Goal: Information Seeking & Learning: Learn about a topic

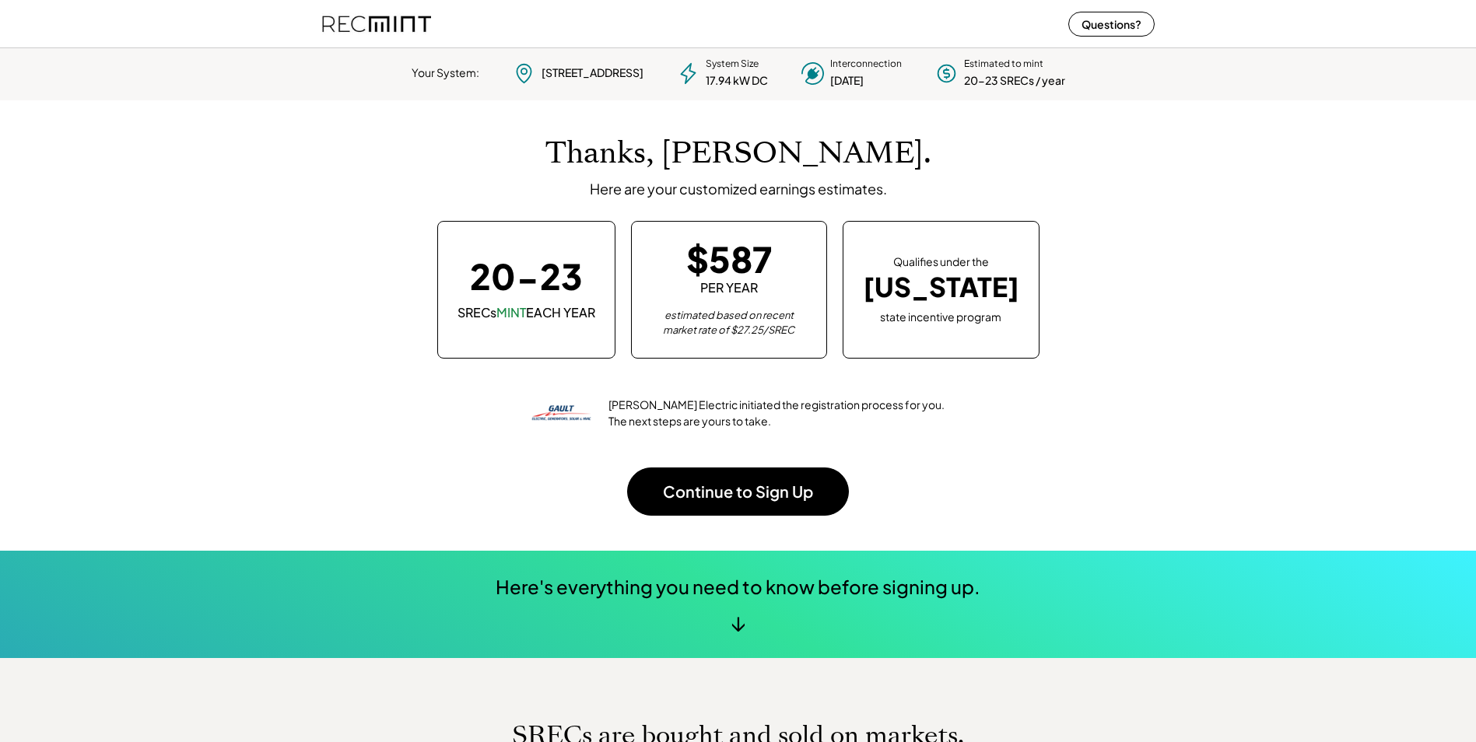
scroll to position [219, 434]
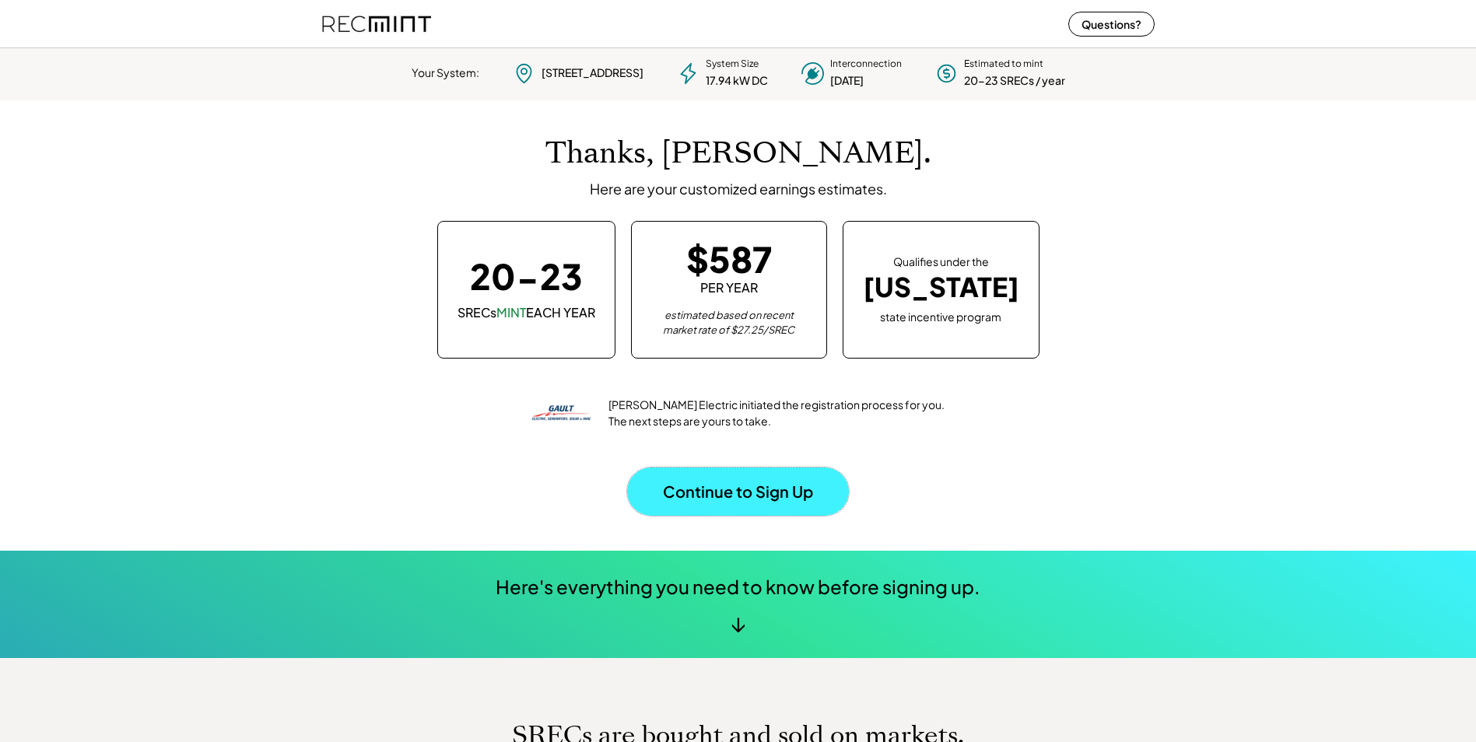
click at [723, 492] on button "Continue to Sign Up" at bounding box center [738, 492] width 222 height 48
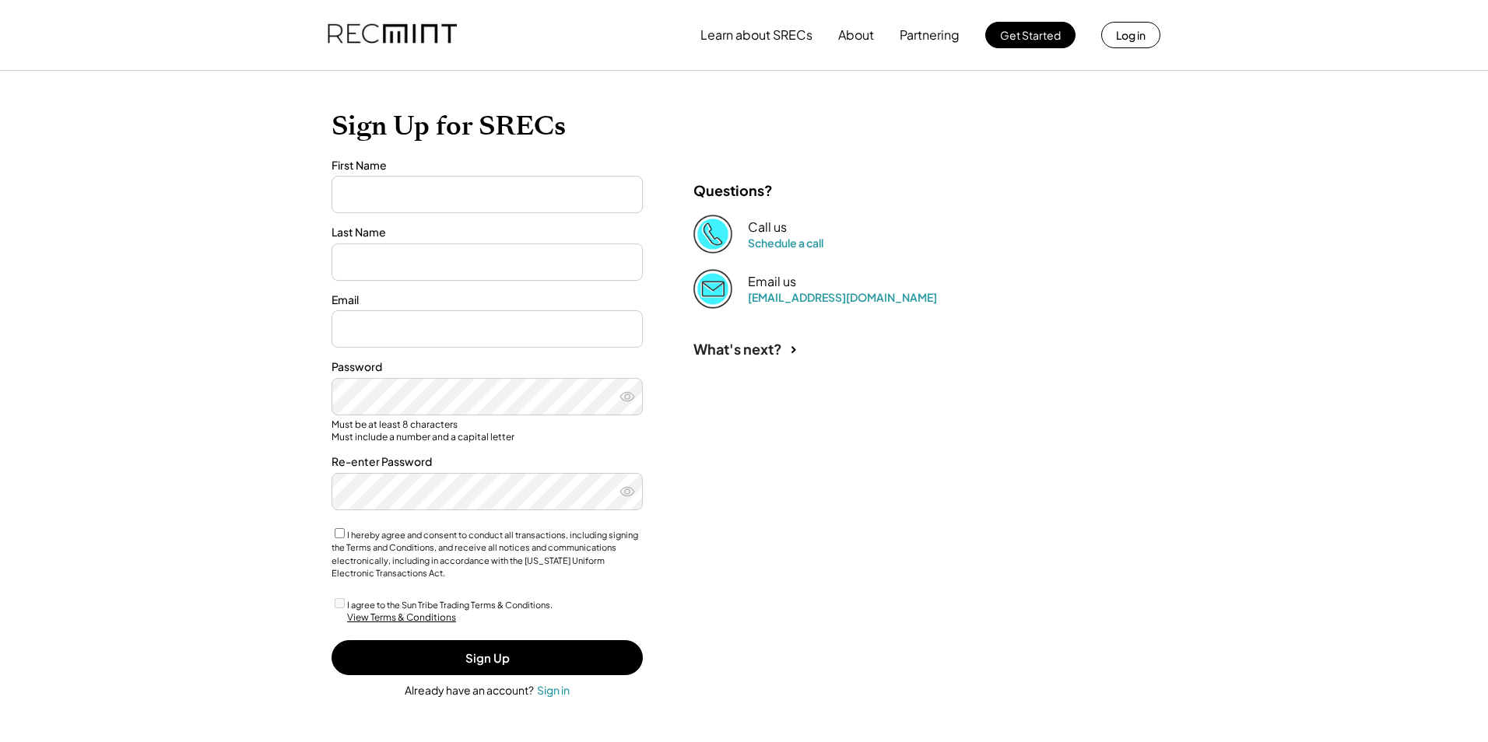
type input "*****"
type input "******"
type input "**********"
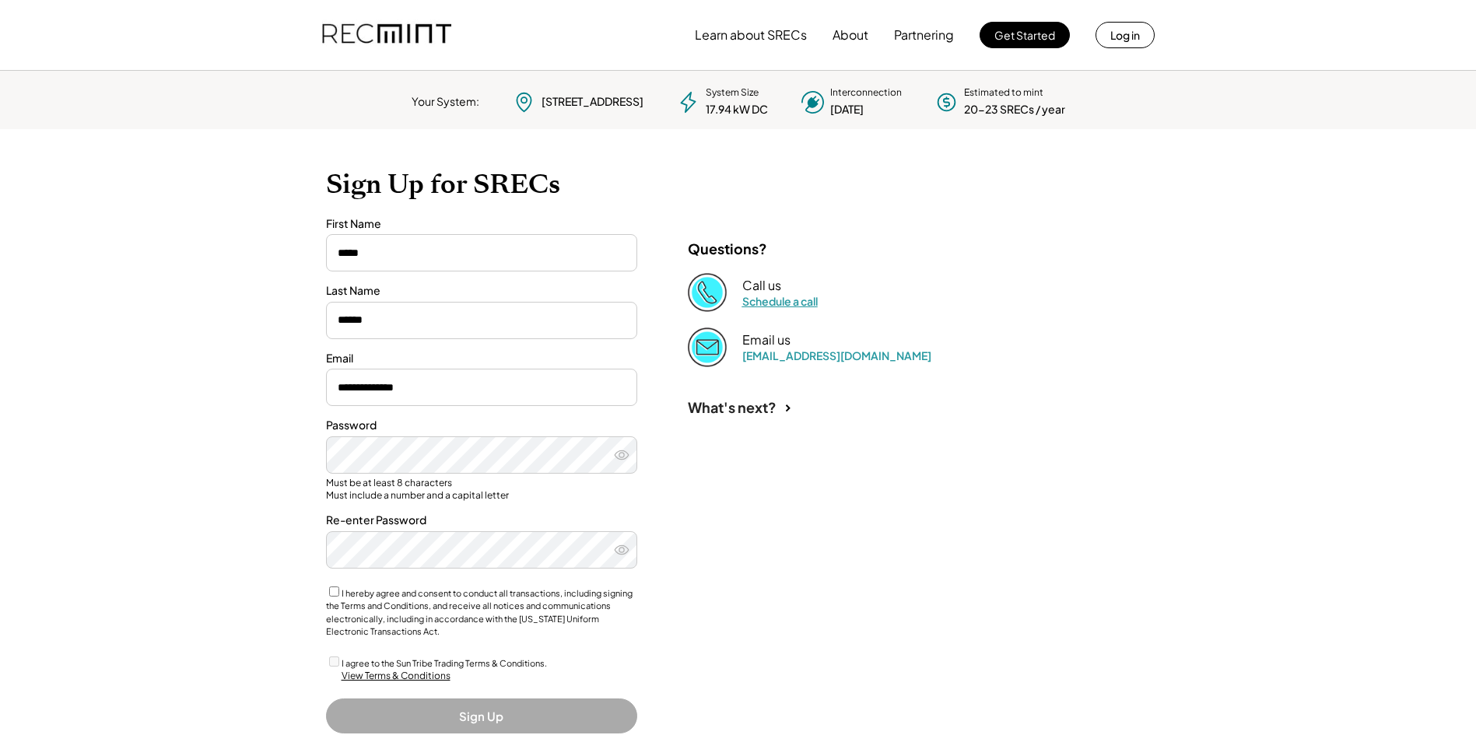
click at [764, 302] on link "Schedule a call" at bounding box center [779, 301] width 75 height 14
click at [753, 38] on button "Learn about SRECs" at bounding box center [751, 34] width 112 height 31
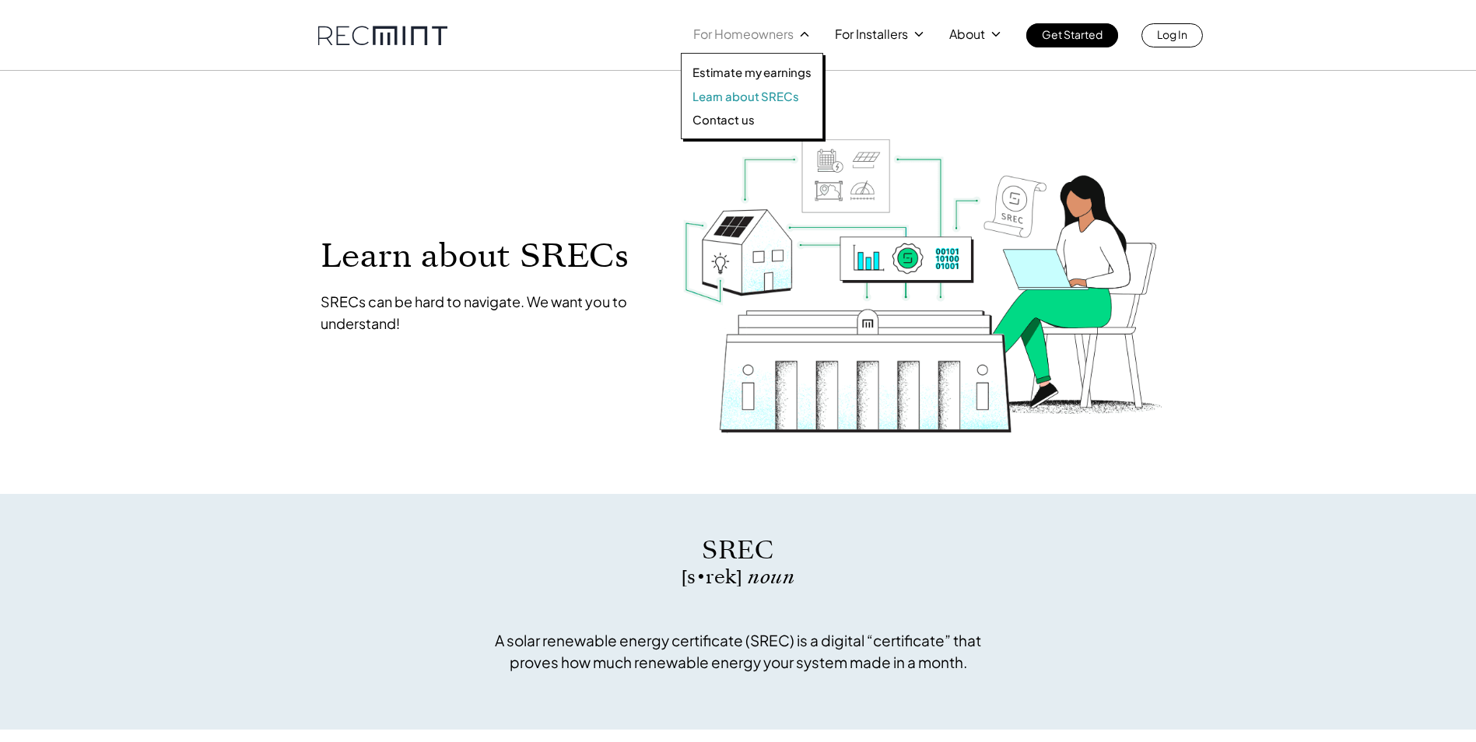
click at [763, 92] on p "Learn about SRECs" at bounding box center [746, 97] width 106 height 16
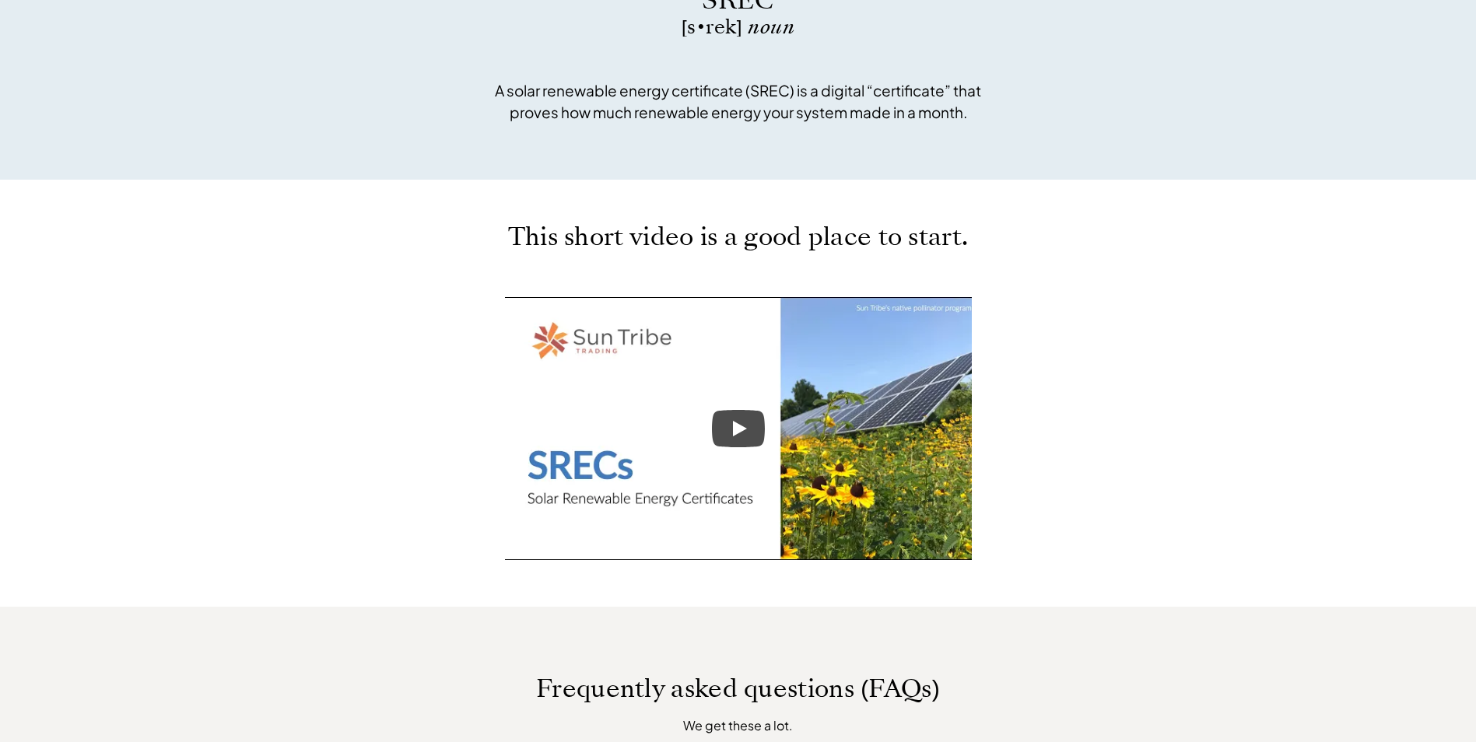
scroll to position [553, 0]
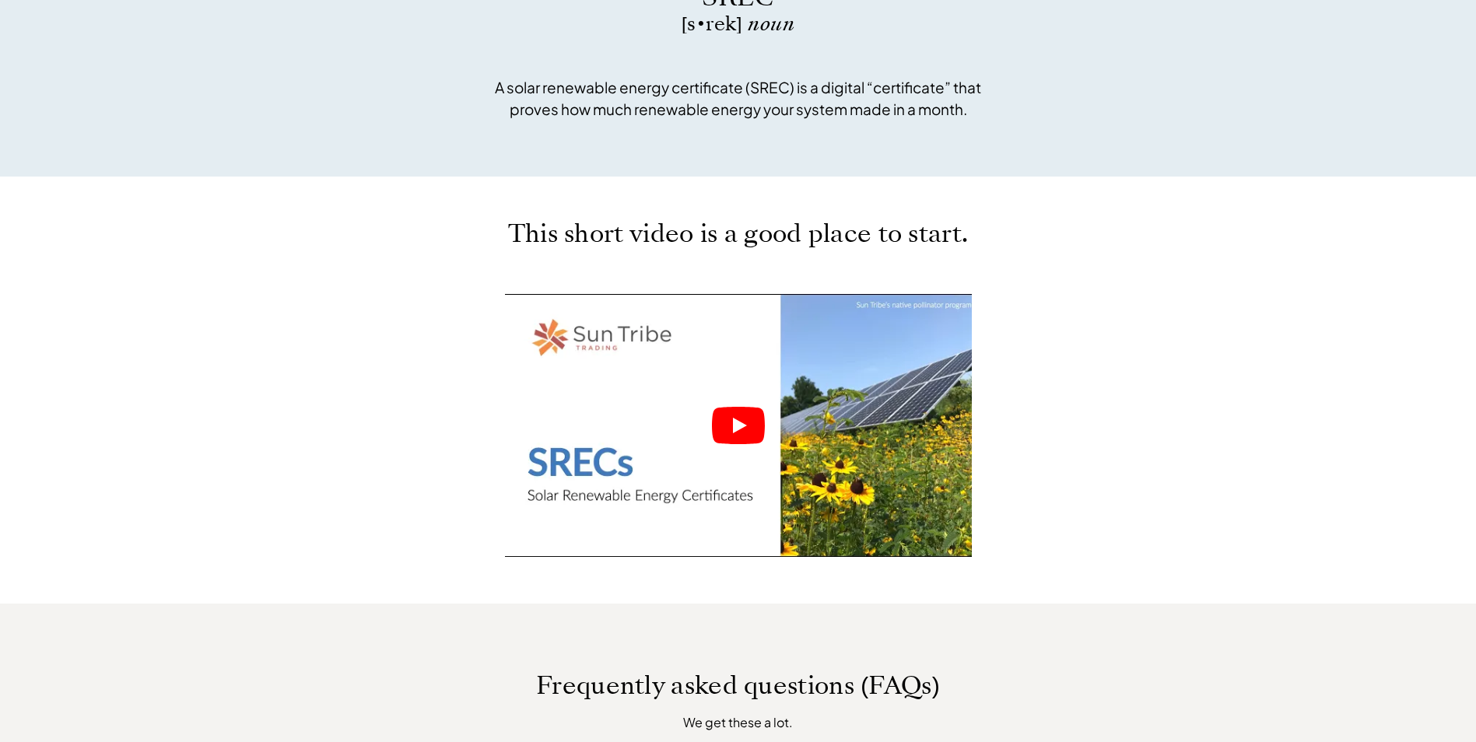
click at [742, 429] on icon "Play" at bounding box center [738, 425] width 53 height 37
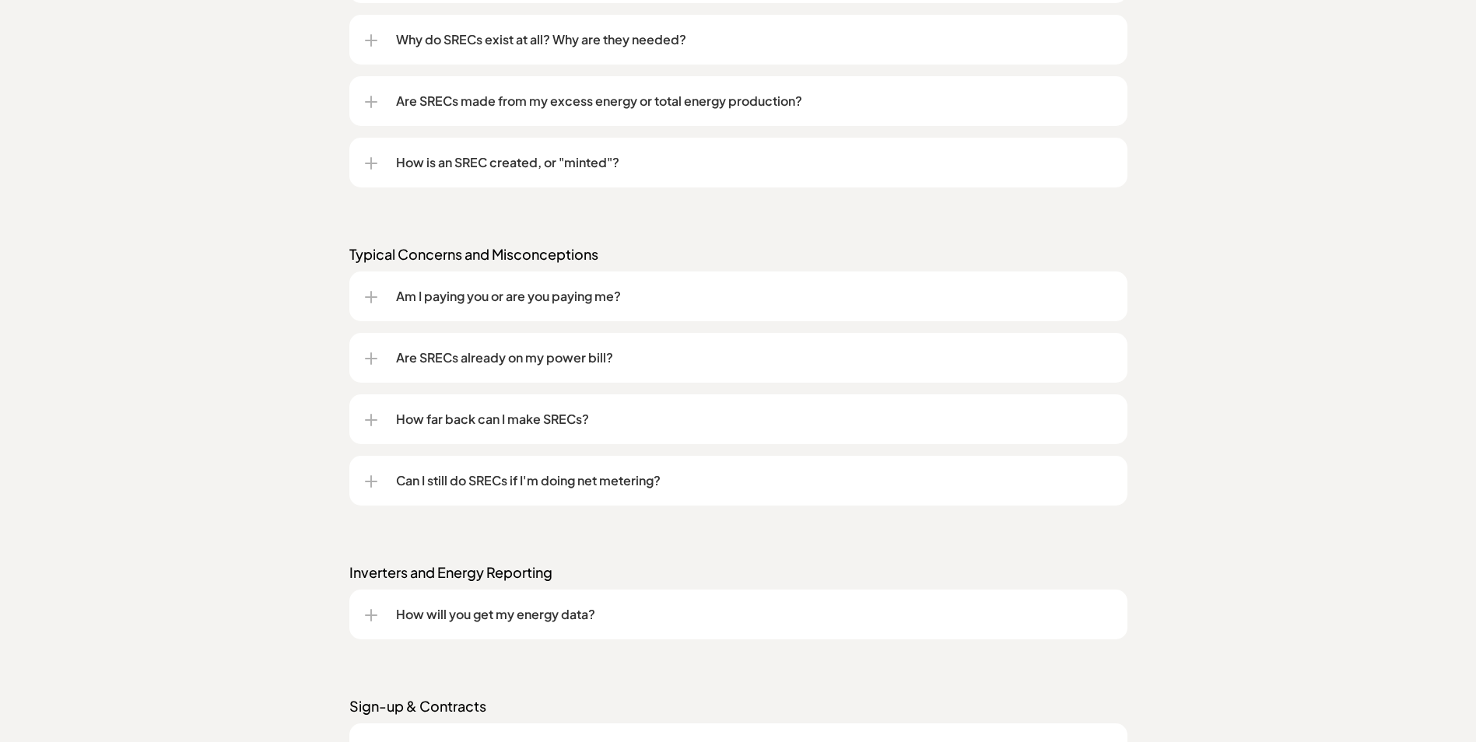
scroll to position [1485, 0]
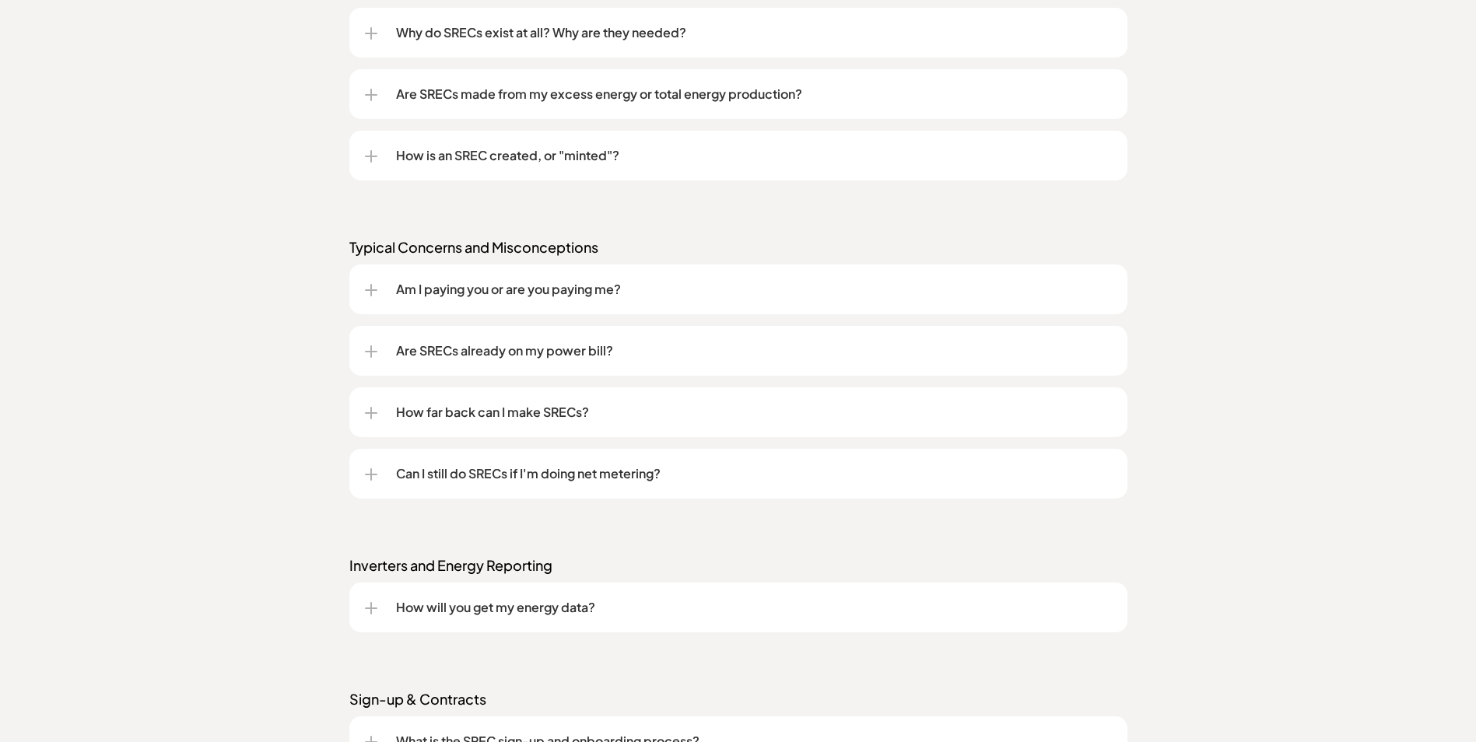
click at [371, 410] on div at bounding box center [371, 413] width 2 height 12
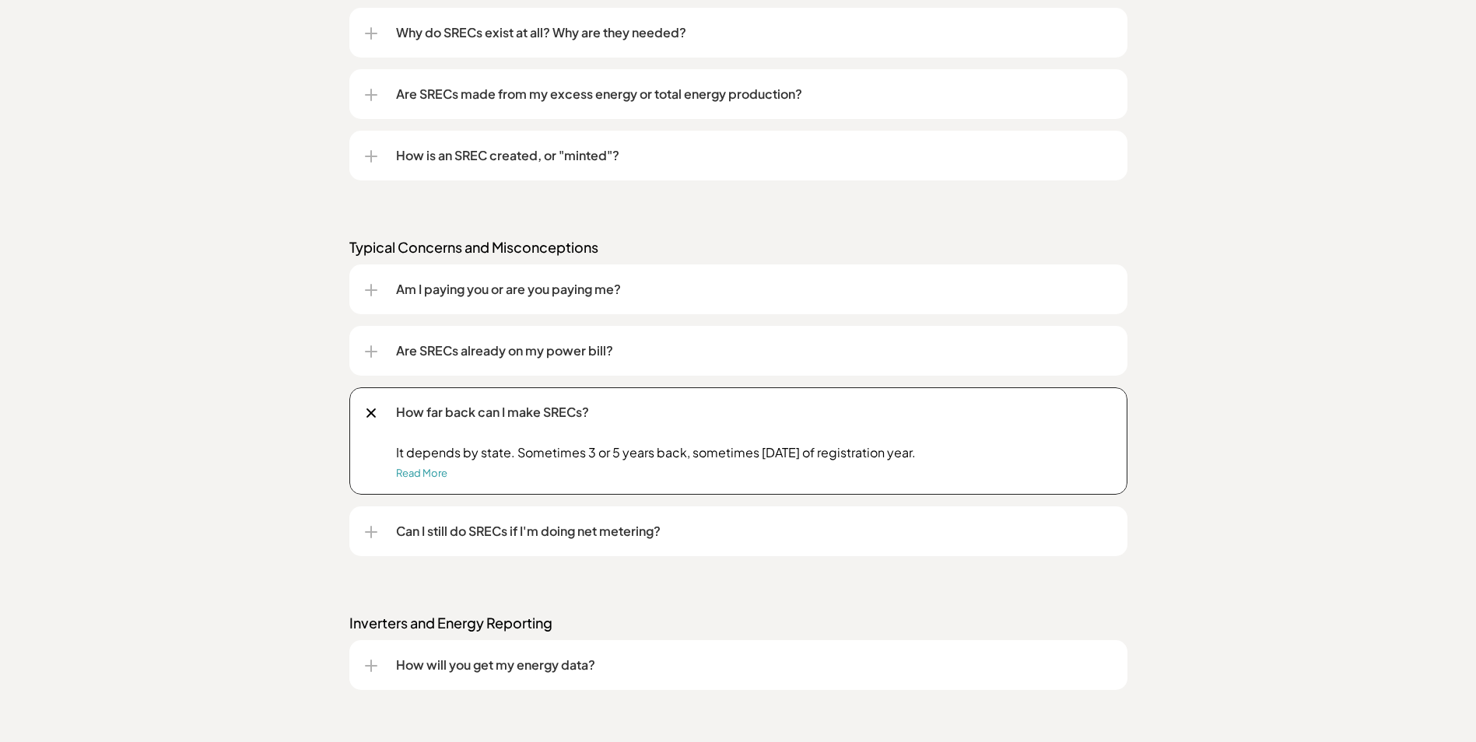
click at [371, 410] on div at bounding box center [371, 413] width 18 height 18
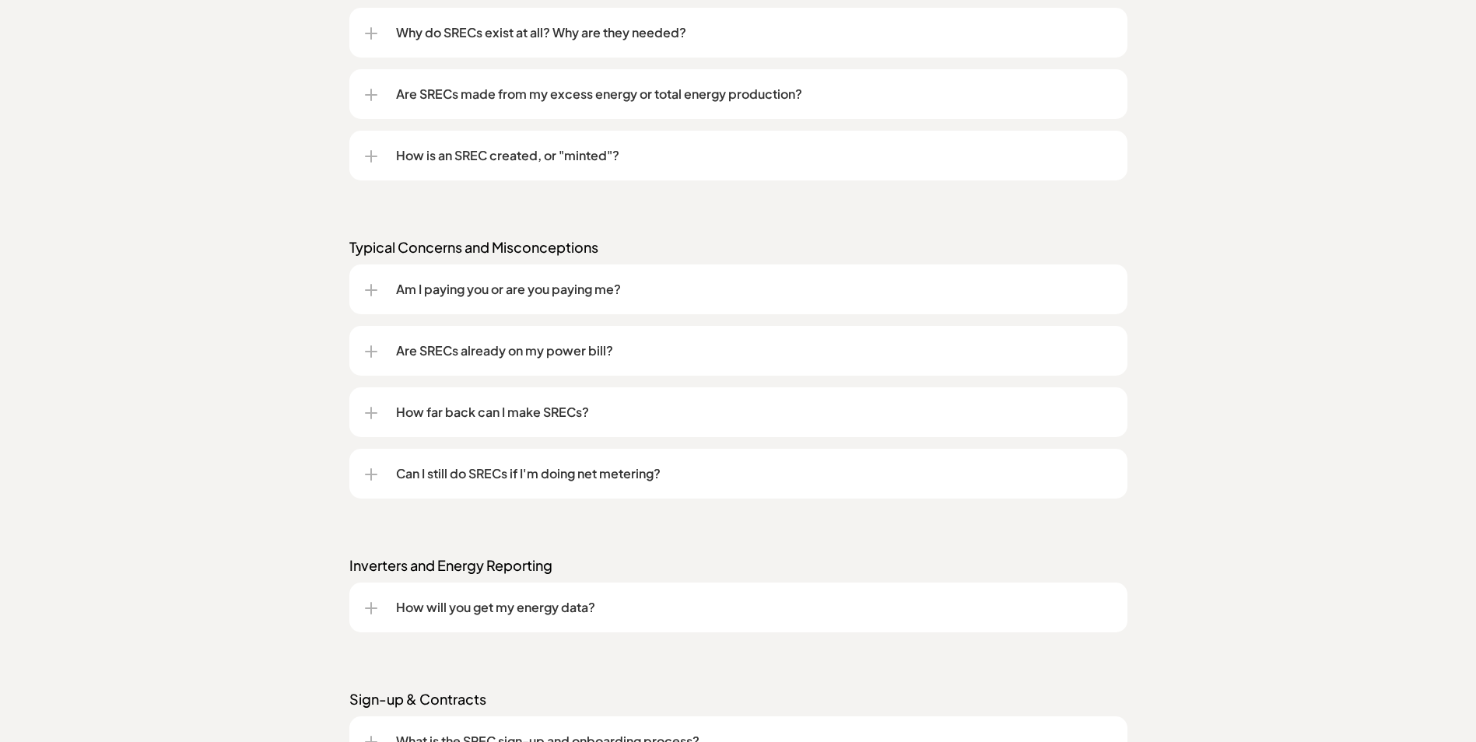
click at [367, 475] on div at bounding box center [371, 475] width 12 height 2
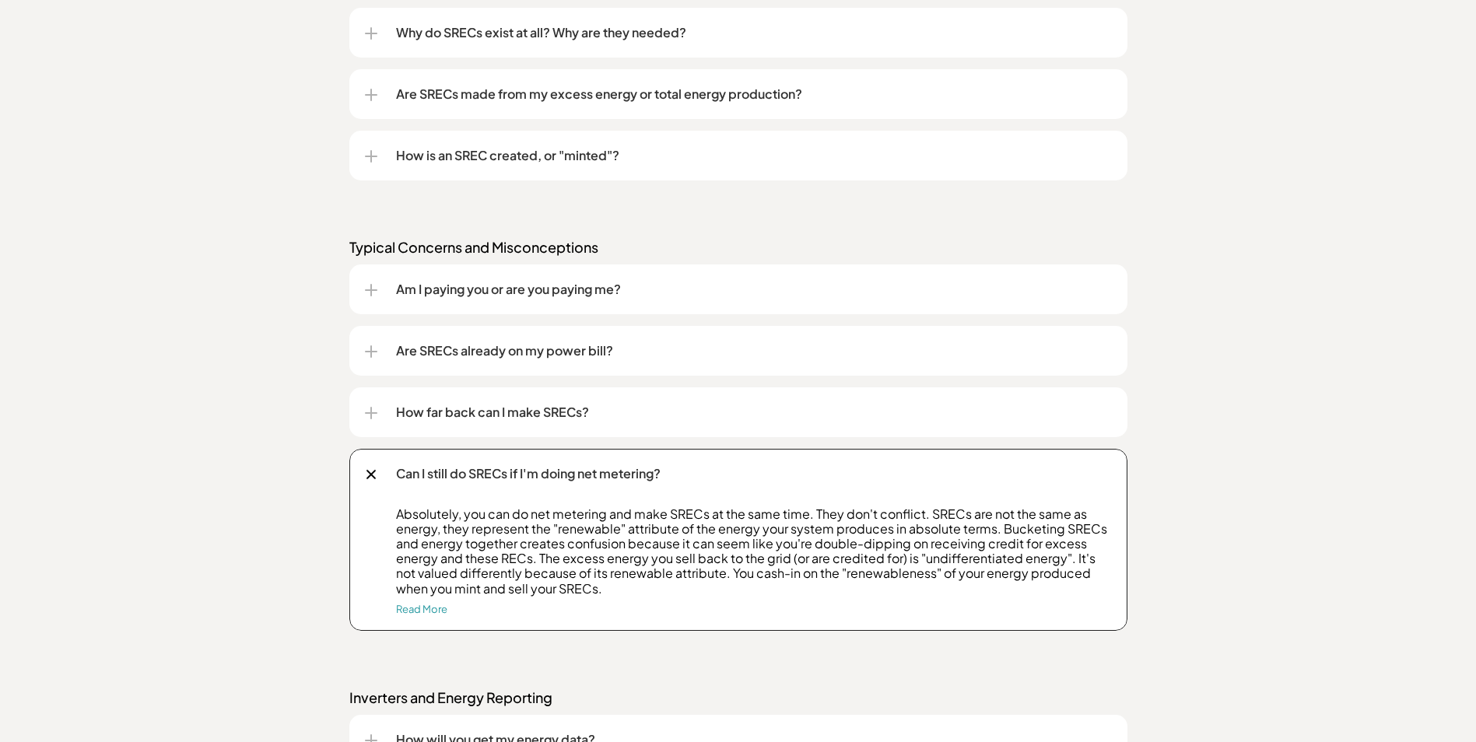
click at [367, 475] on div at bounding box center [371, 474] width 18 height 18
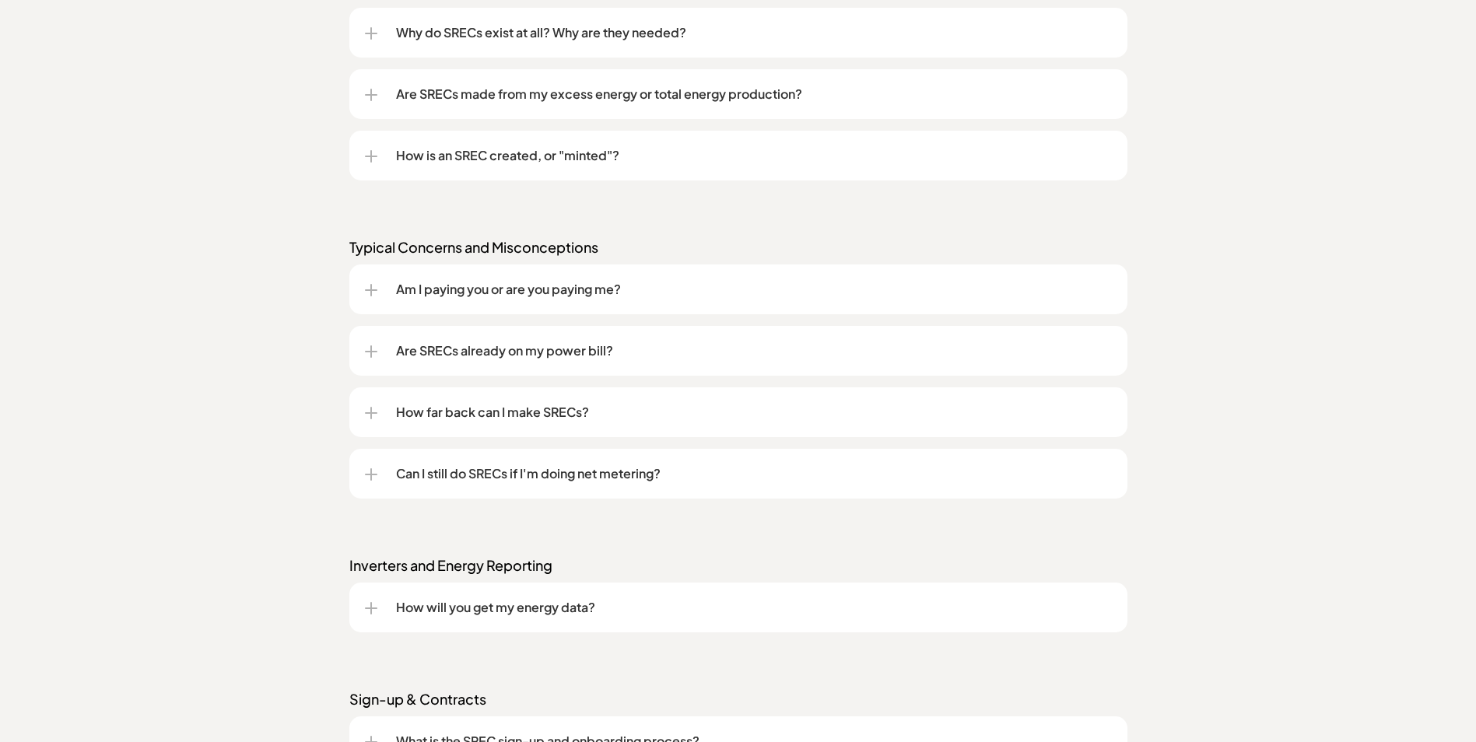
click at [367, 613] on div at bounding box center [371, 608] width 12 height 12
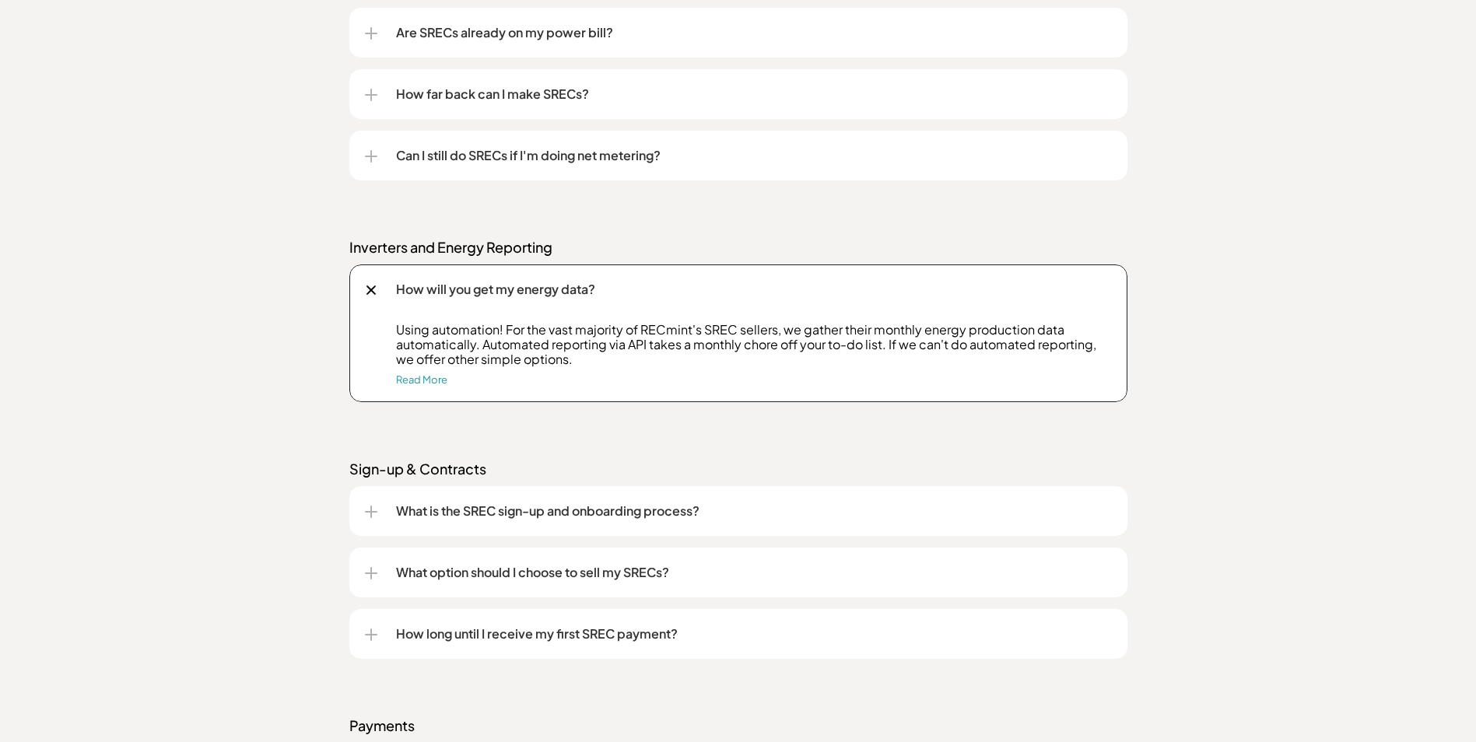
scroll to position [1927, 0]
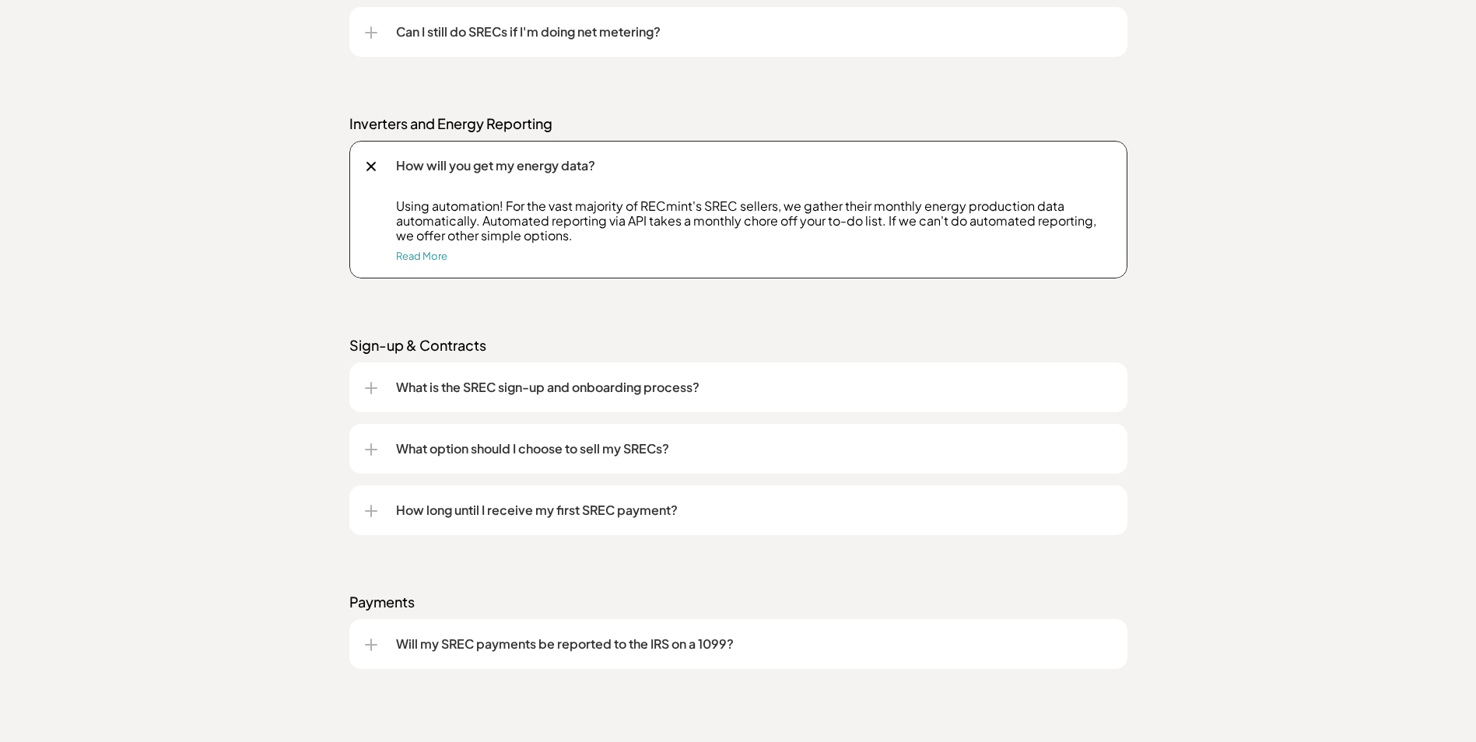
click at [371, 167] on div at bounding box center [371, 166] width 10 height 10
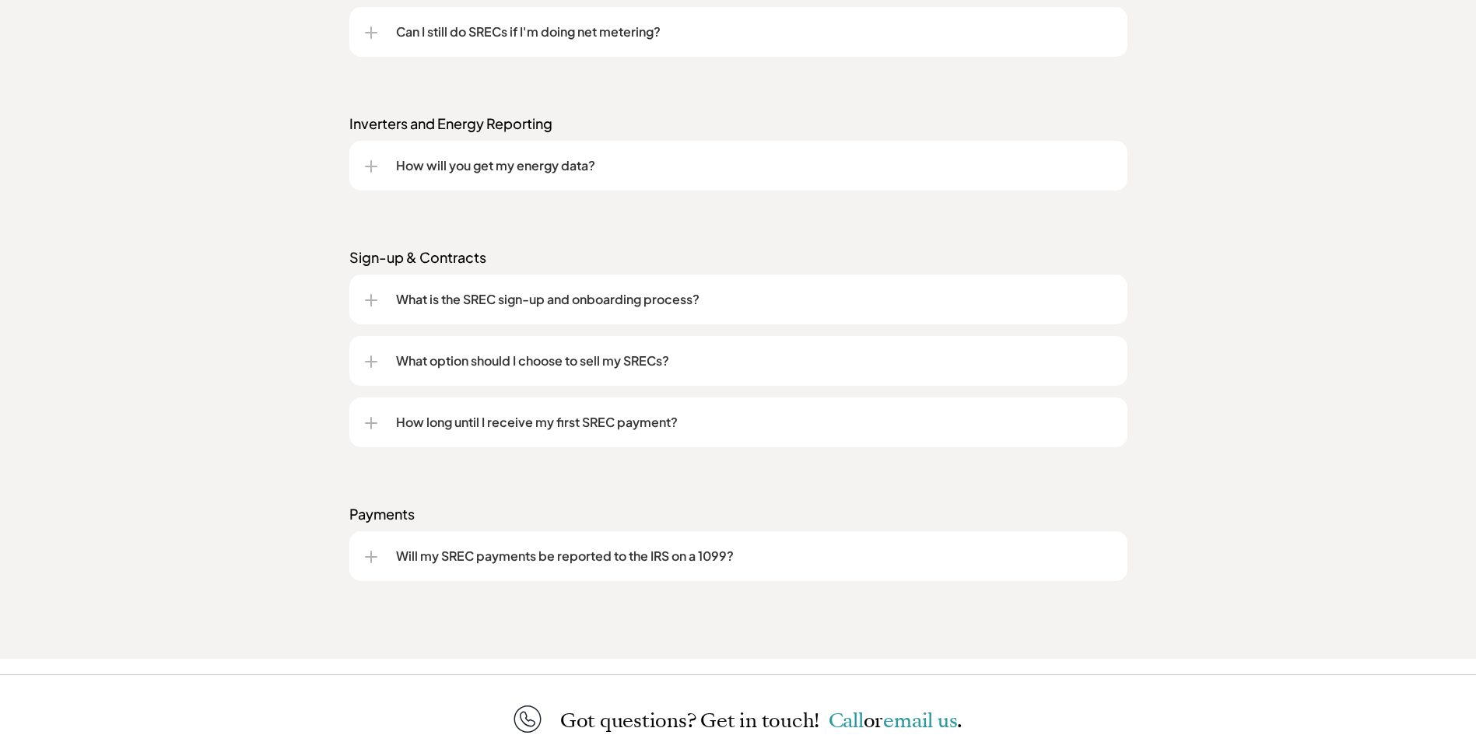
click at [374, 366] on div at bounding box center [371, 362] width 12 height 12
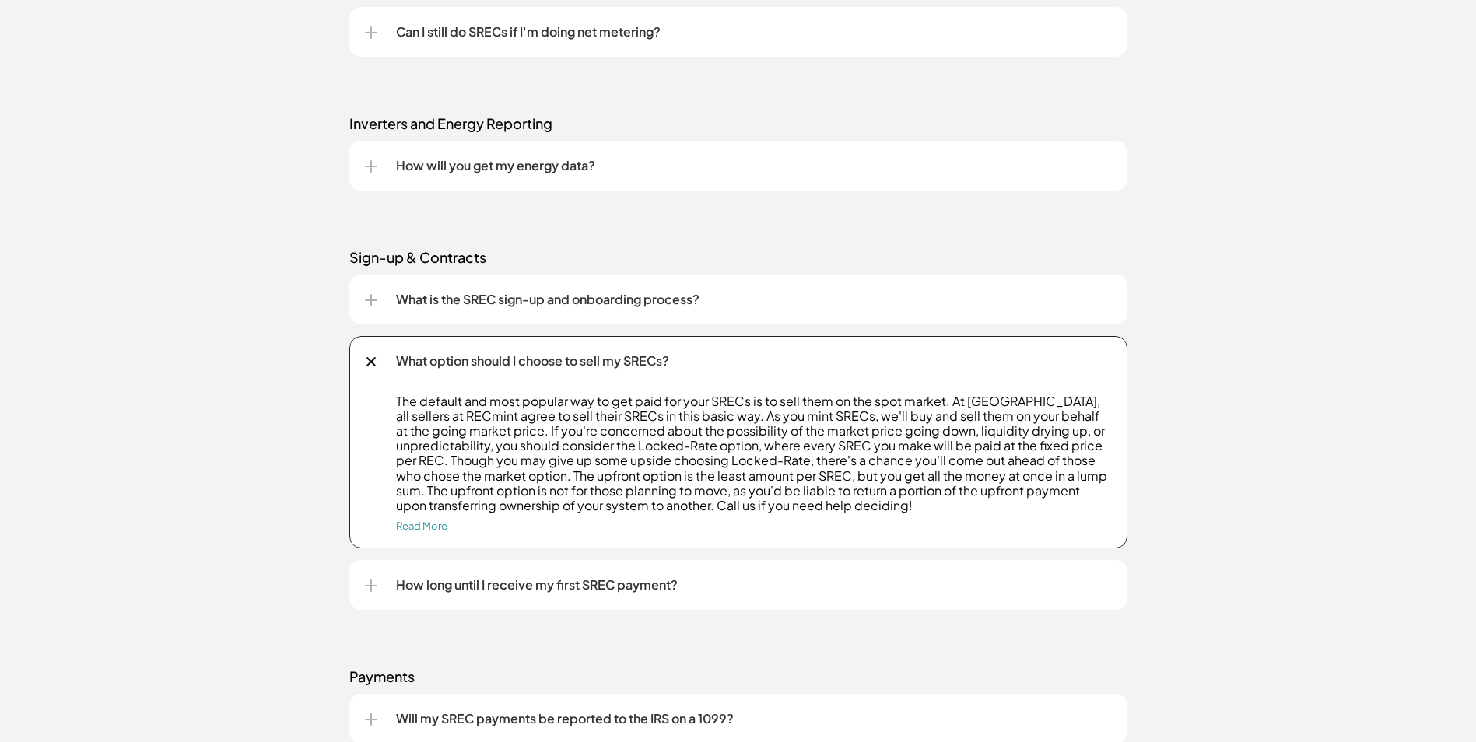
scroll to position [2199, 0]
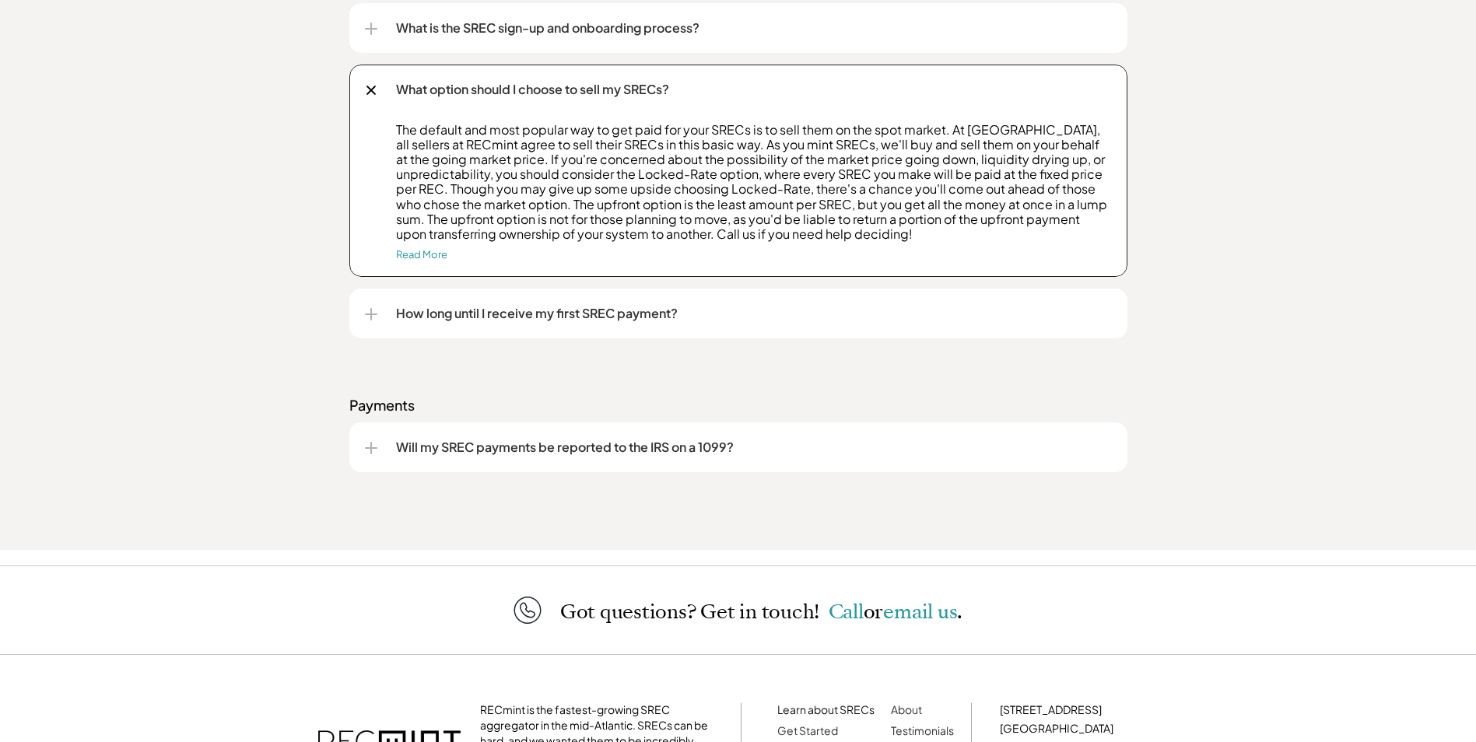
click at [368, 449] on div at bounding box center [371, 448] width 12 height 12
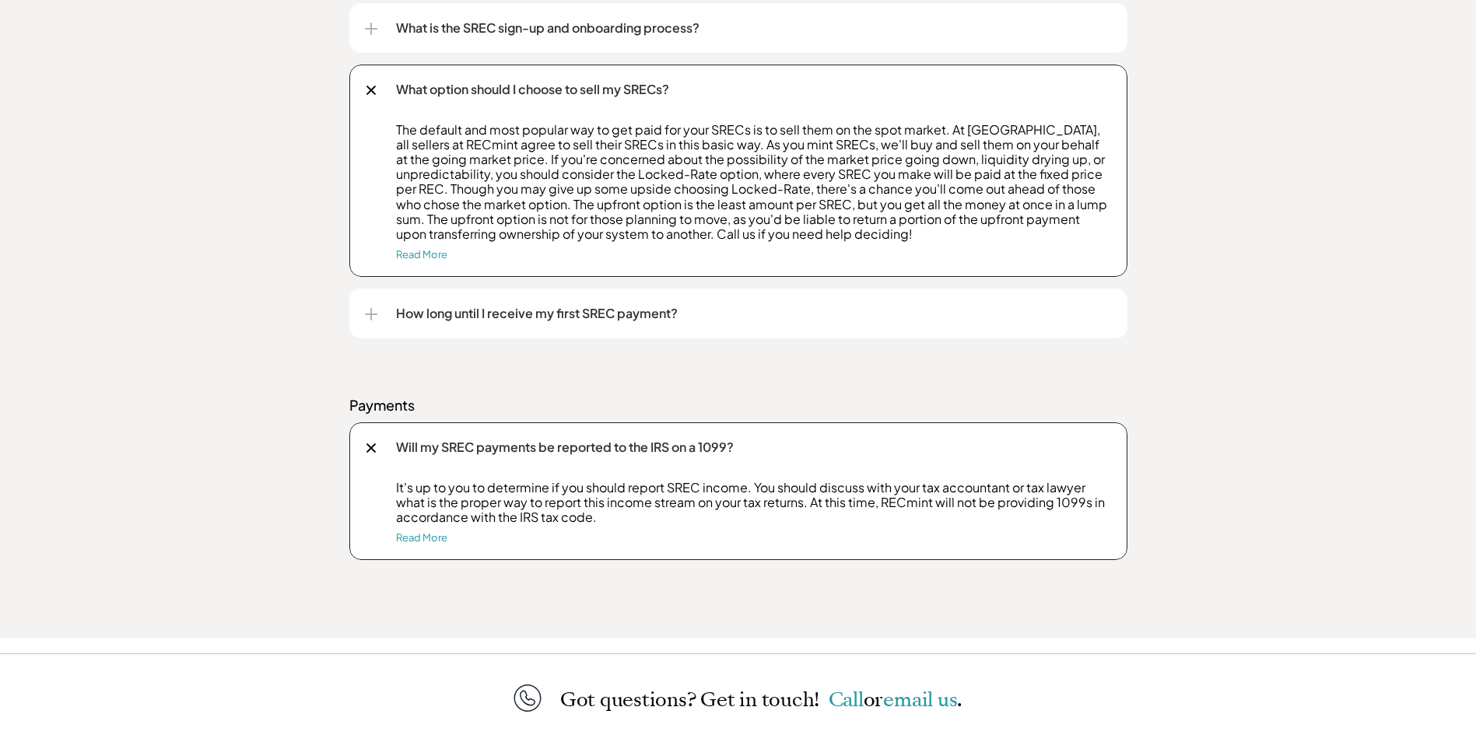
click at [365, 444] on div at bounding box center [371, 448] width 18 height 18
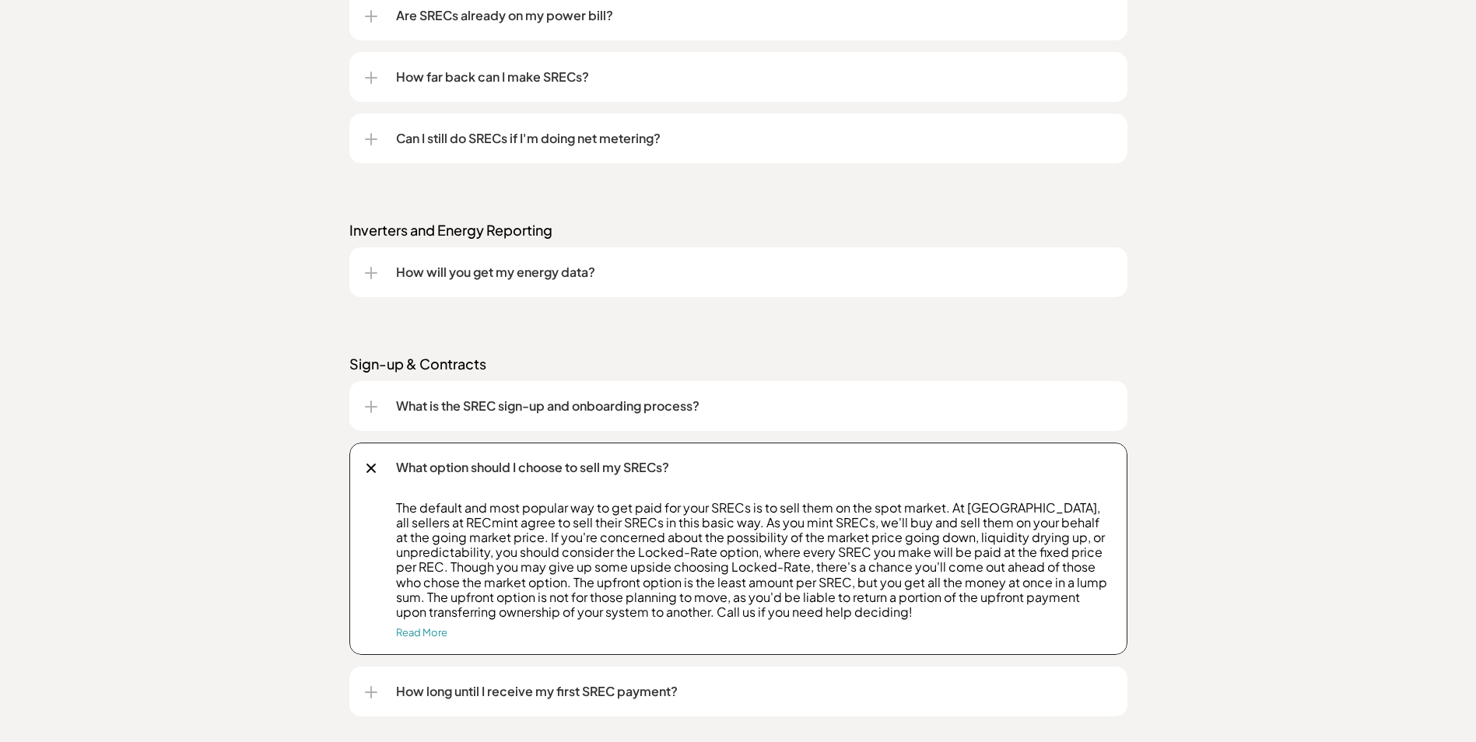
scroll to position [1796, 0]
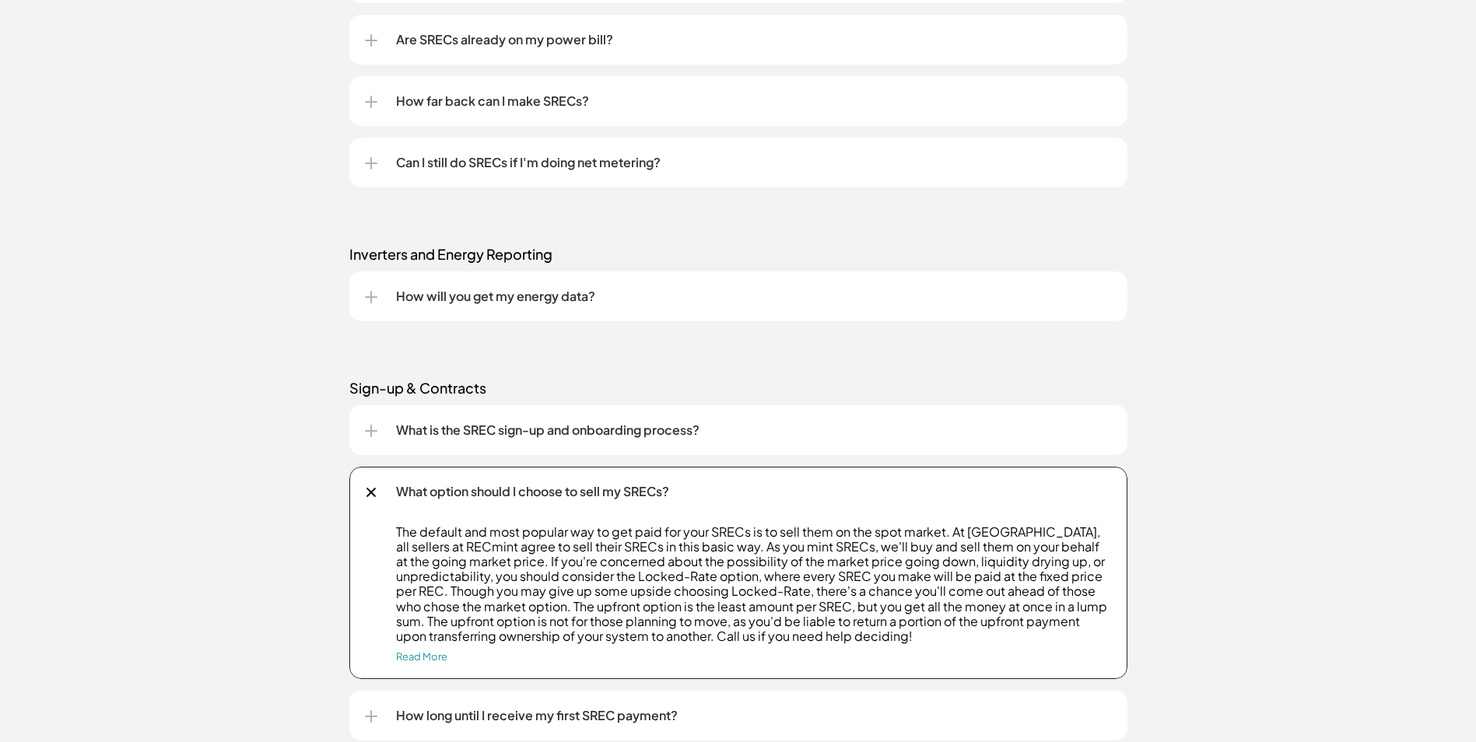
click at [371, 489] on div at bounding box center [371, 492] width 18 height 18
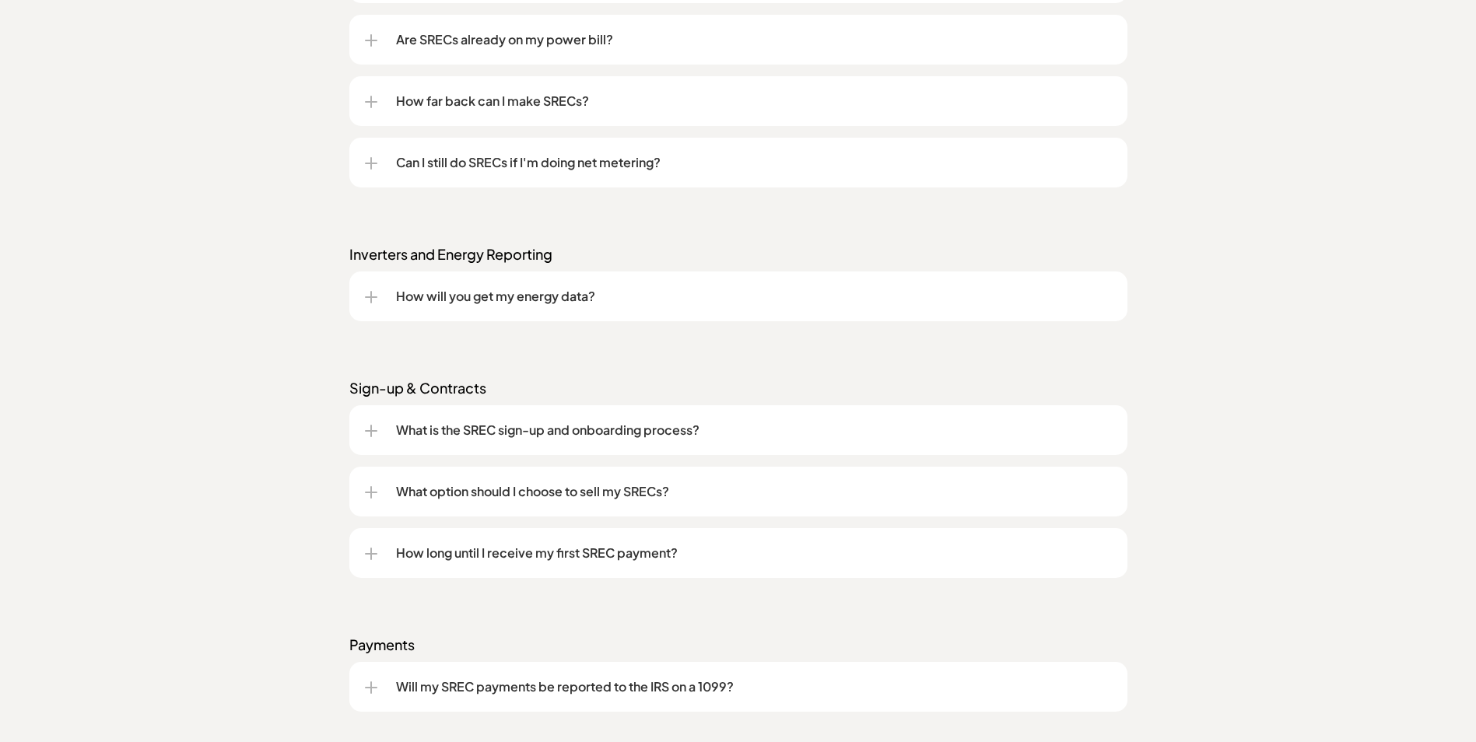
click at [372, 437] on div at bounding box center [371, 431] width 12 height 12
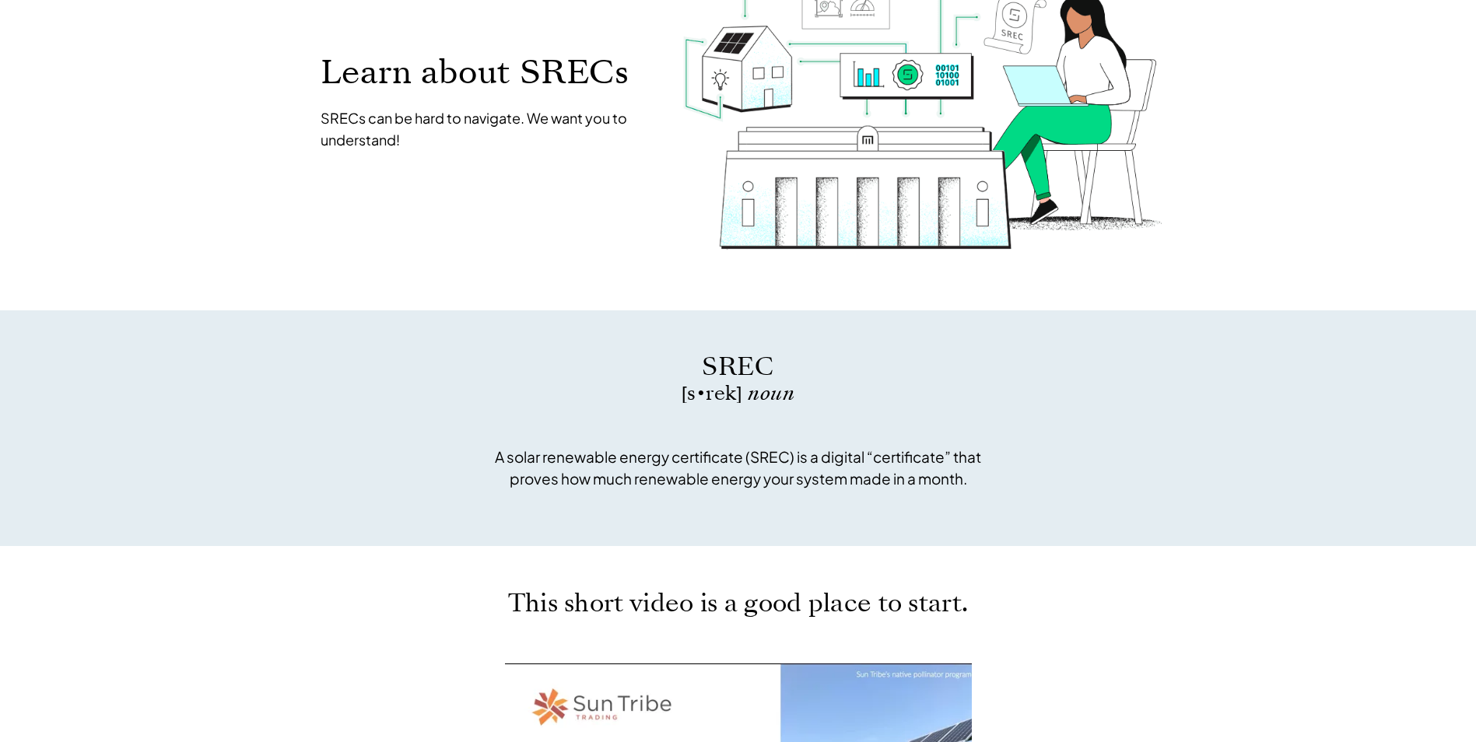
scroll to position [0, 0]
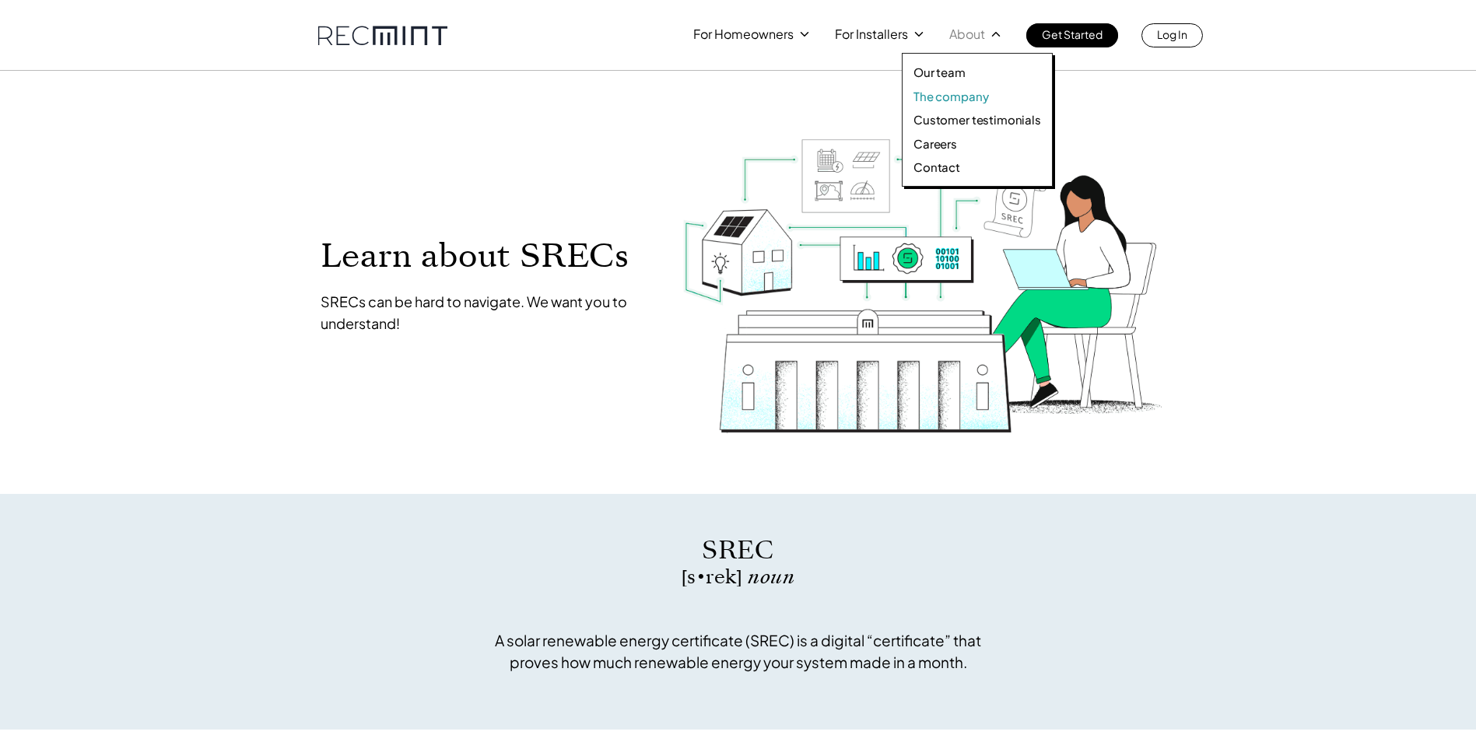
click at [967, 94] on p "The company" at bounding box center [951, 97] width 75 height 16
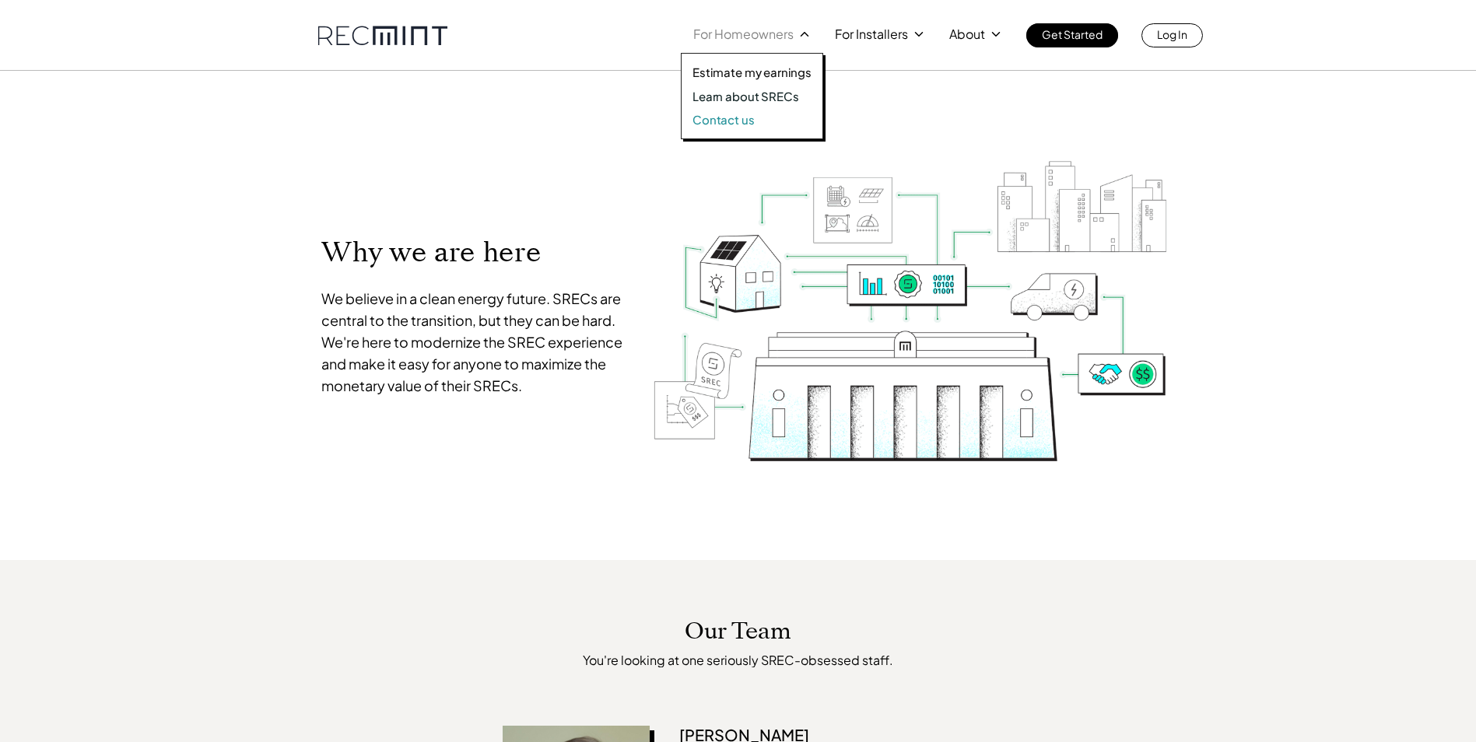
click at [729, 118] on p "Contact us" at bounding box center [724, 120] width 62 height 16
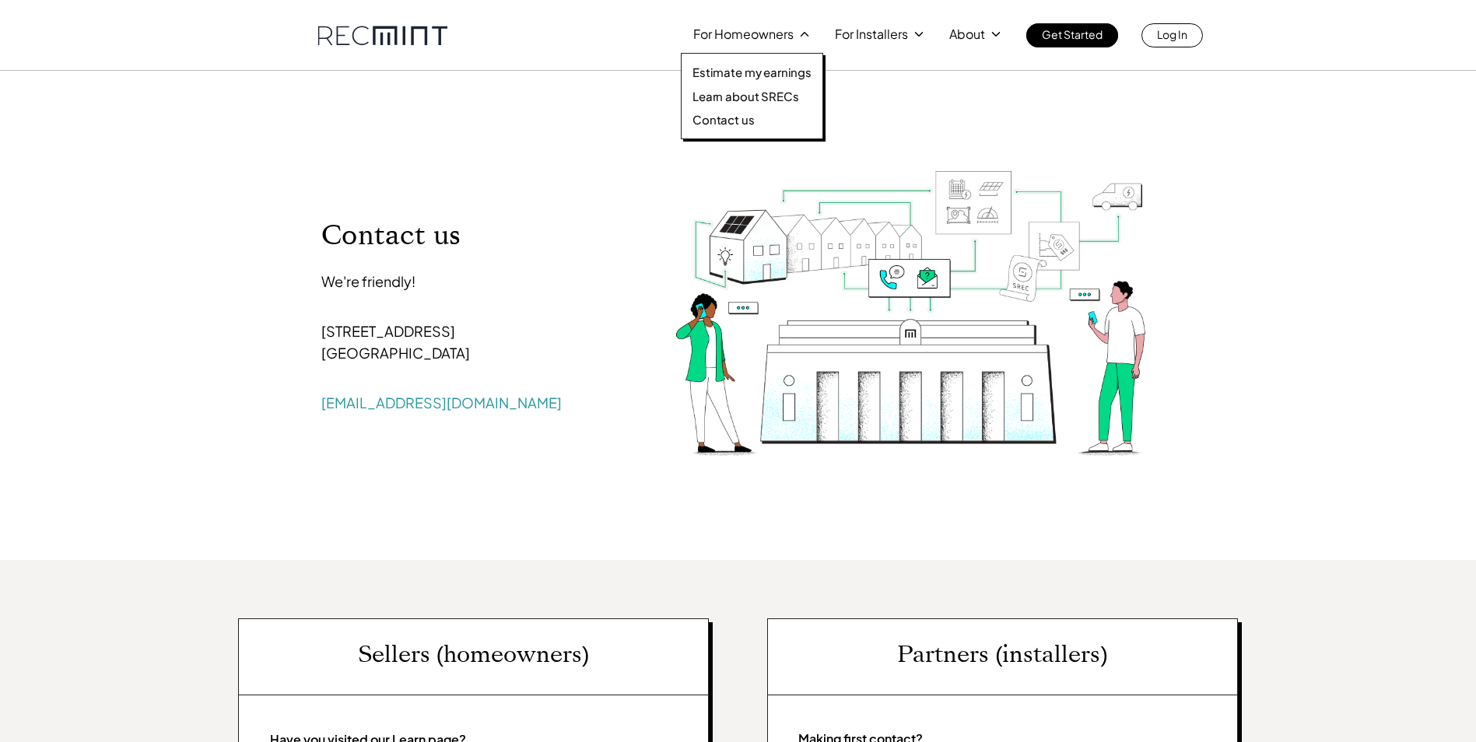
click at [798, 35] on icon at bounding box center [805, 34] width 14 height 14
click at [771, 74] on p "Estimate my earnings" at bounding box center [752, 73] width 119 height 16
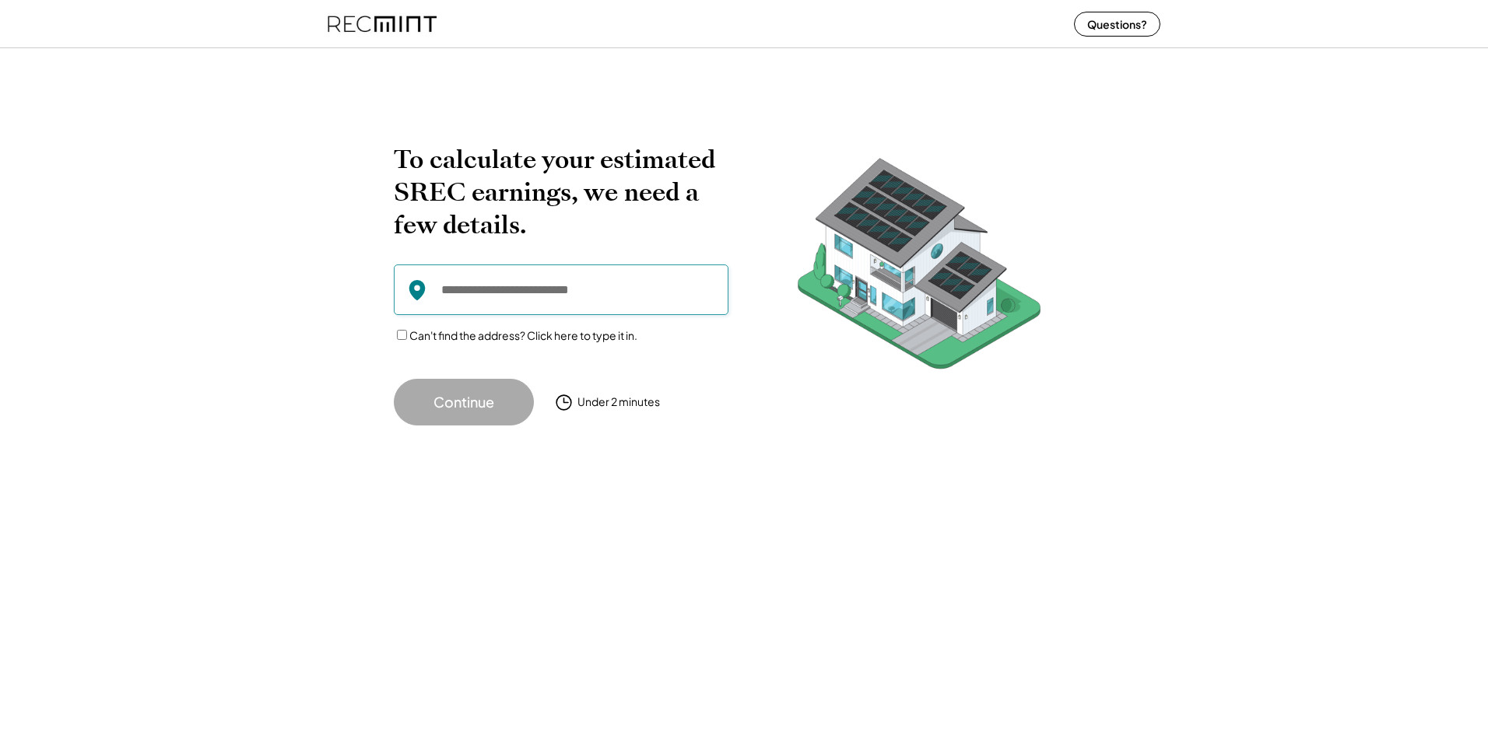
click at [529, 304] on input "input" at bounding box center [561, 290] width 335 height 51
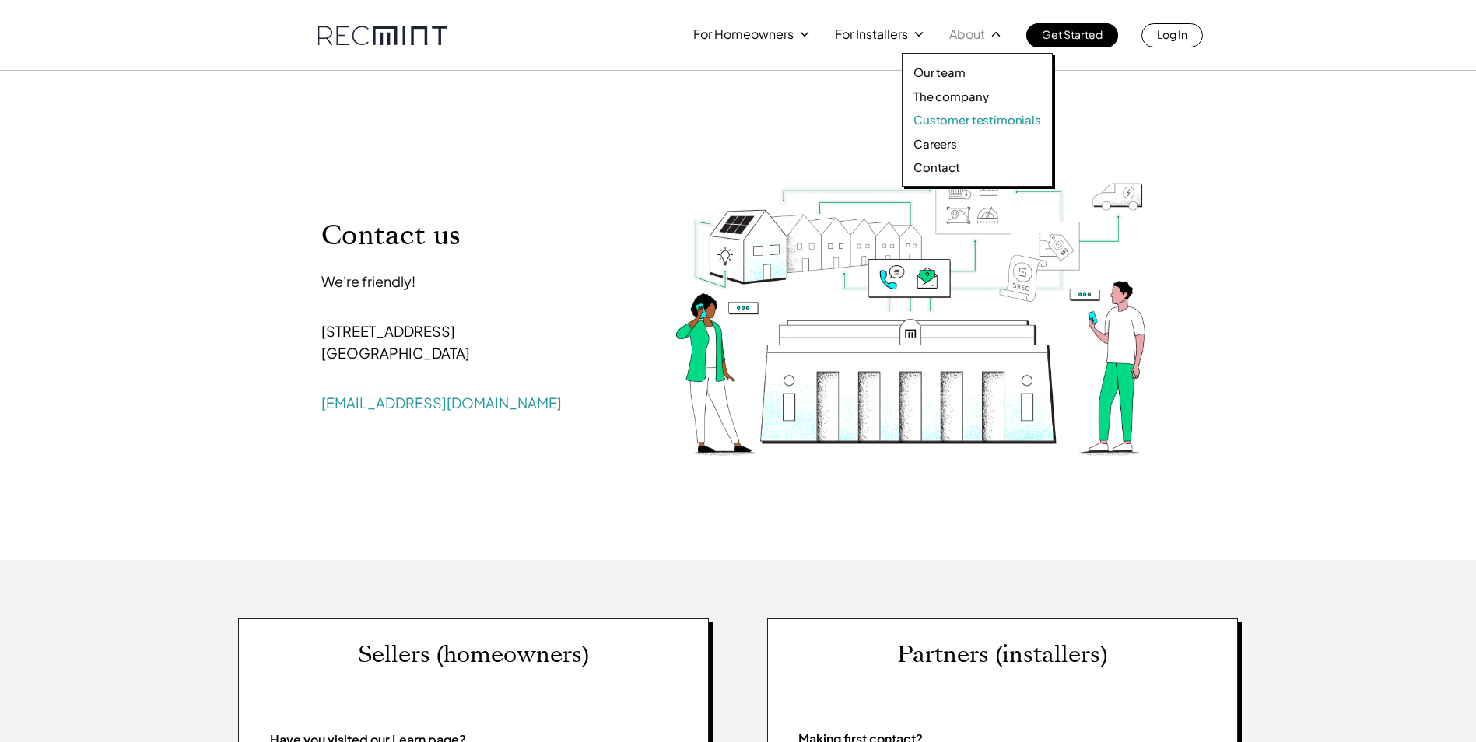
click at [1004, 113] on p "Customer testimonials" at bounding box center [978, 120] width 128 height 16
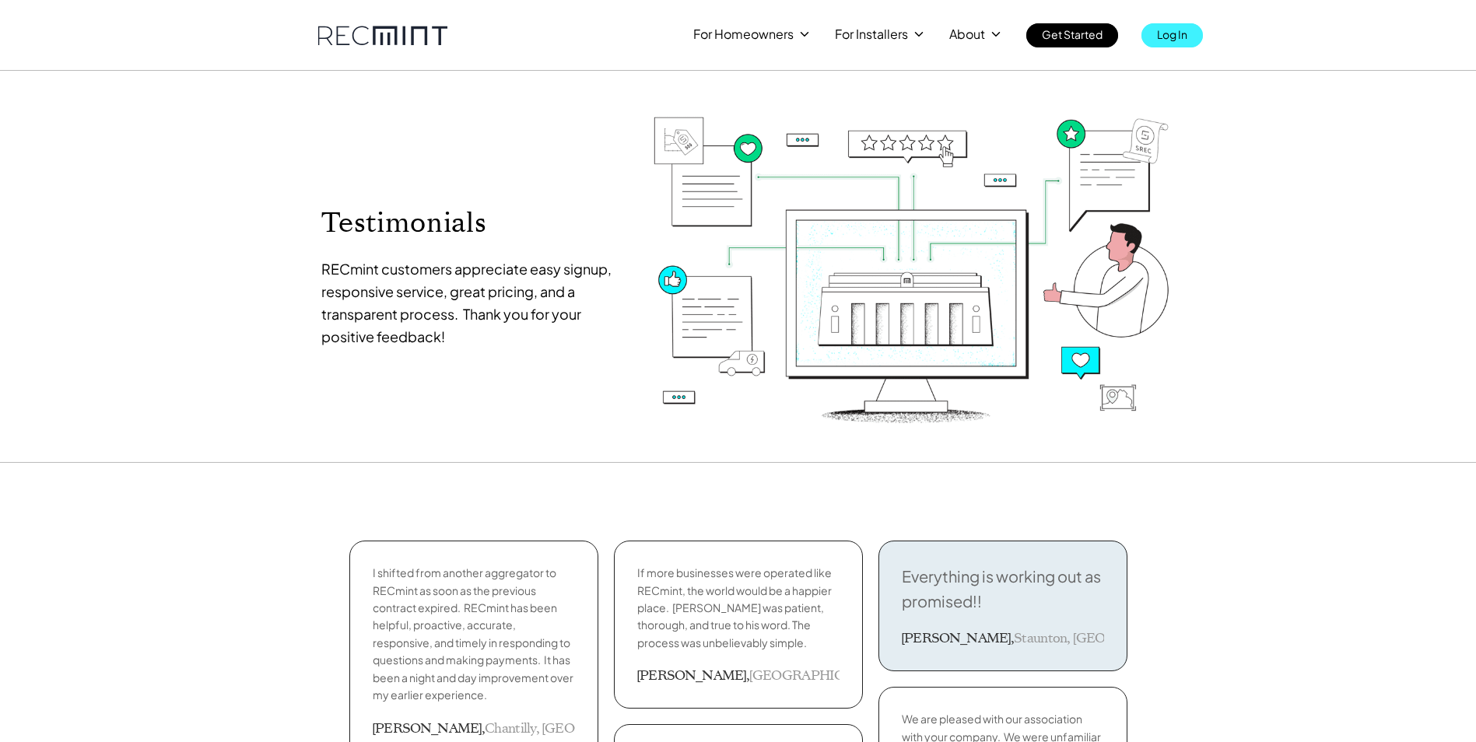
click at [1184, 40] on p "Log In" at bounding box center [1172, 34] width 30 height 22
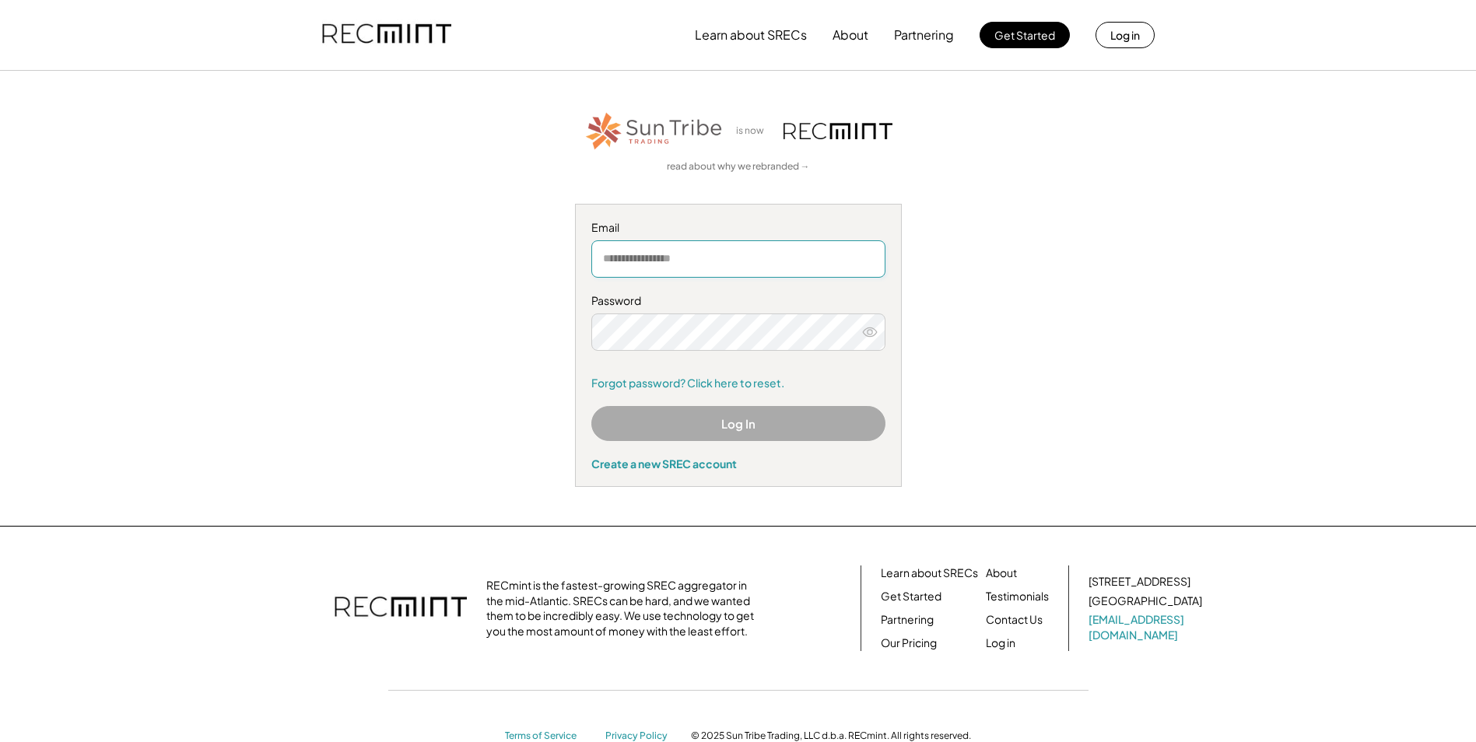
click at [694, 265] on input "email" at bounding box center [738, 258] width 294 height 37
type input "**********"
click at [749, 419] on button "Log In" at bounding box center [738, 423] width 294 height 35
click at [732, 264] on input "**********" at bounding box center [738, 258] width 294 height 37
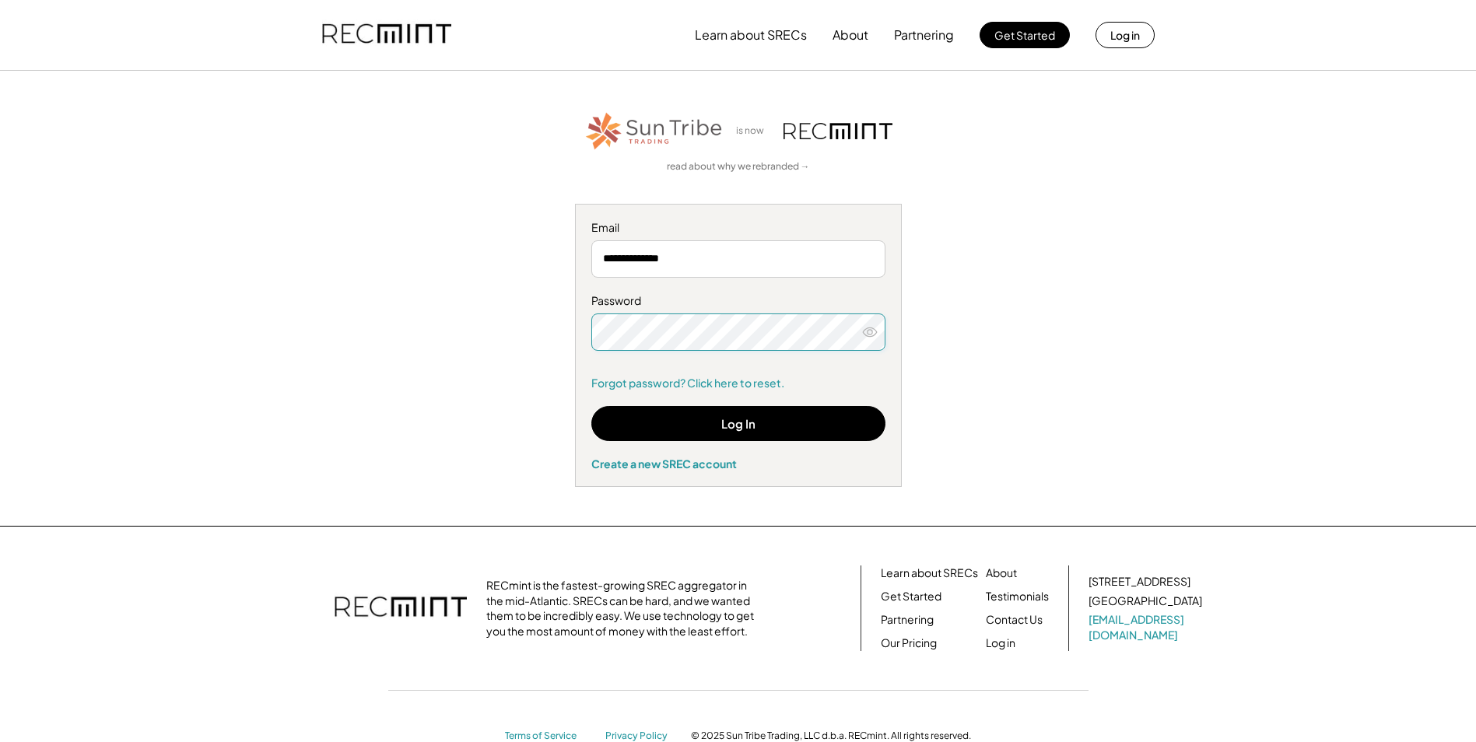
click at [866, 328] on use at bounding box center [870, 332] width 14 height 9
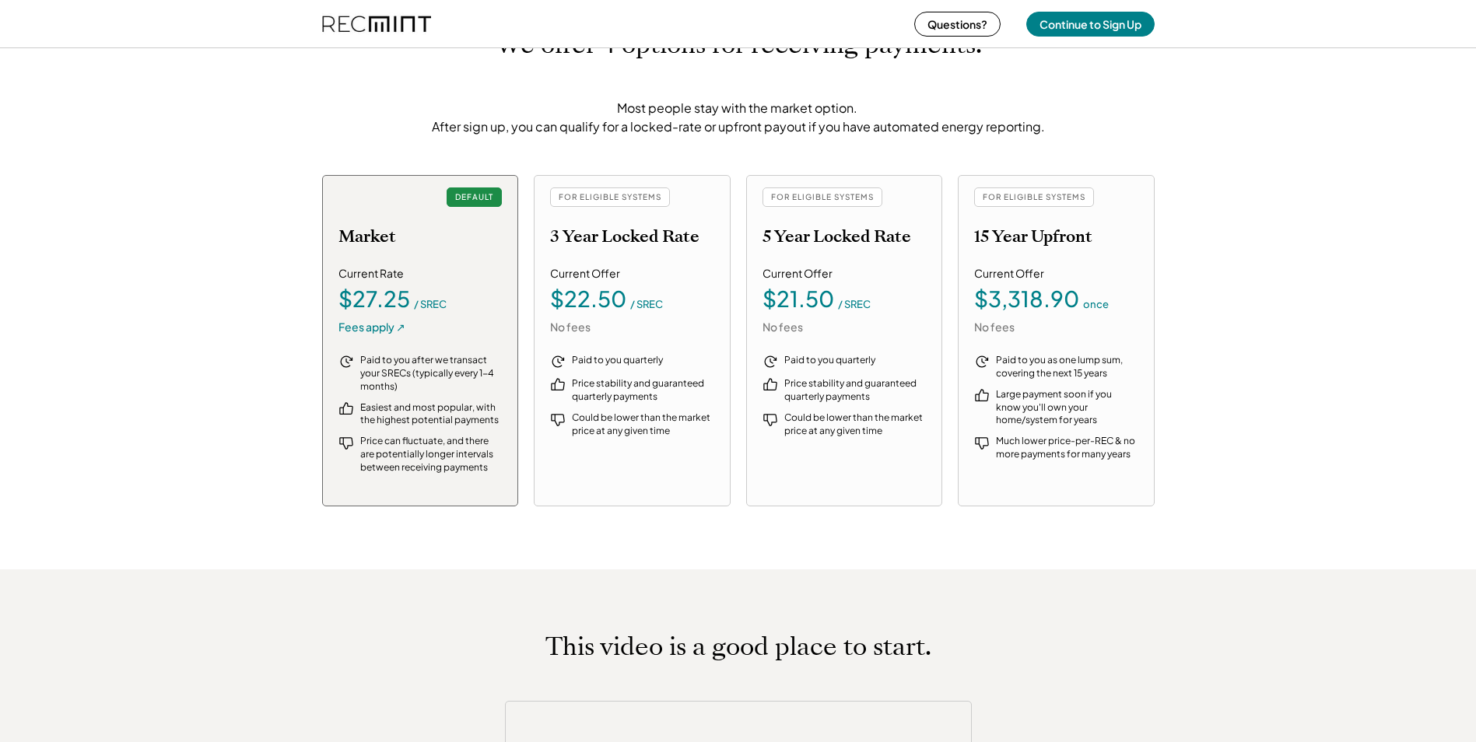
scroll to position [1712, 0]
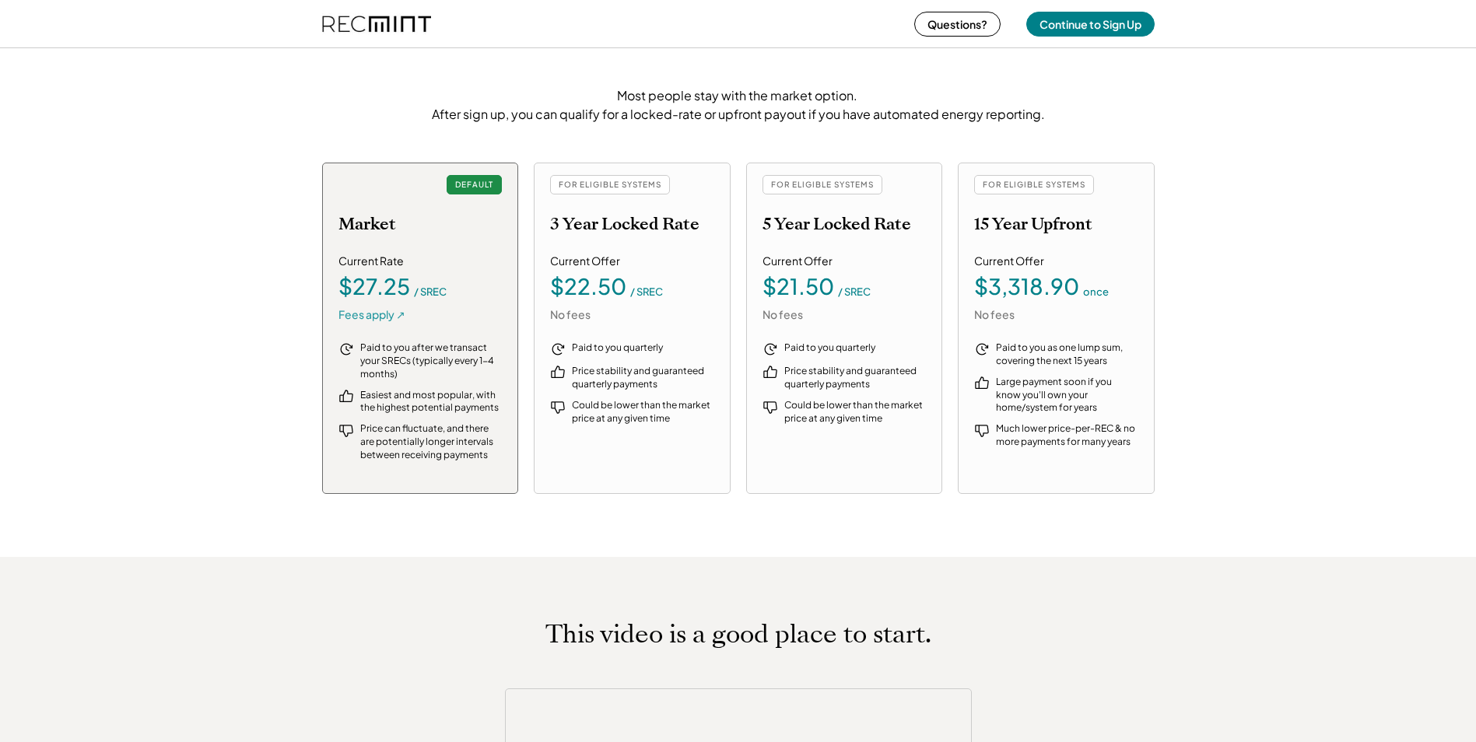
click at [378, 300] on div "Current Rate $27.25 / SREC Fees apply ↗" at bounding box center [421, 288] width 164 height 68
click at [374, 315] on div "Fees apply ↗" at bounding box center [372, 315] width 67 height 16
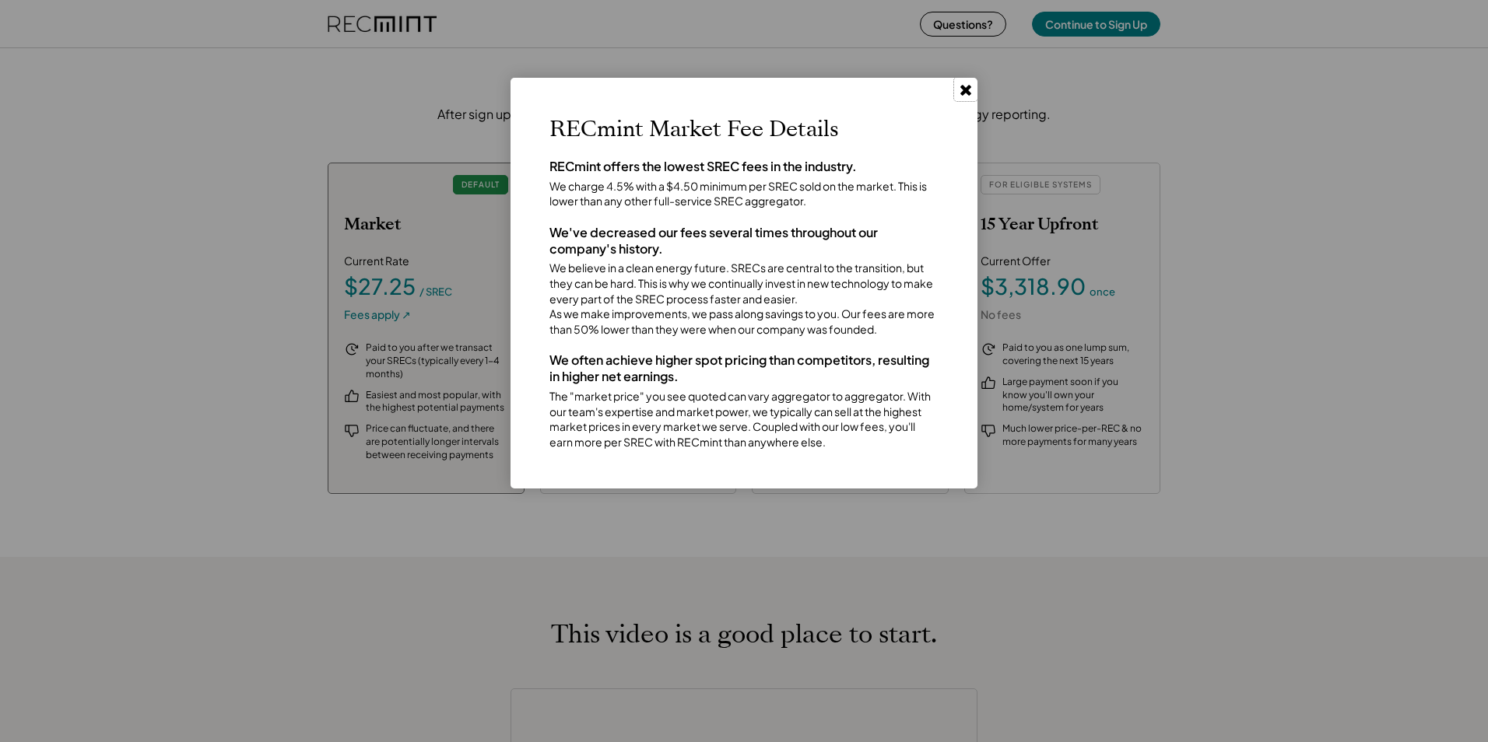
click at [964, 88] on use at bounding box center [965, 90] width 11 height 11
